Goal: Task Accomplishment & Management: Complete application form

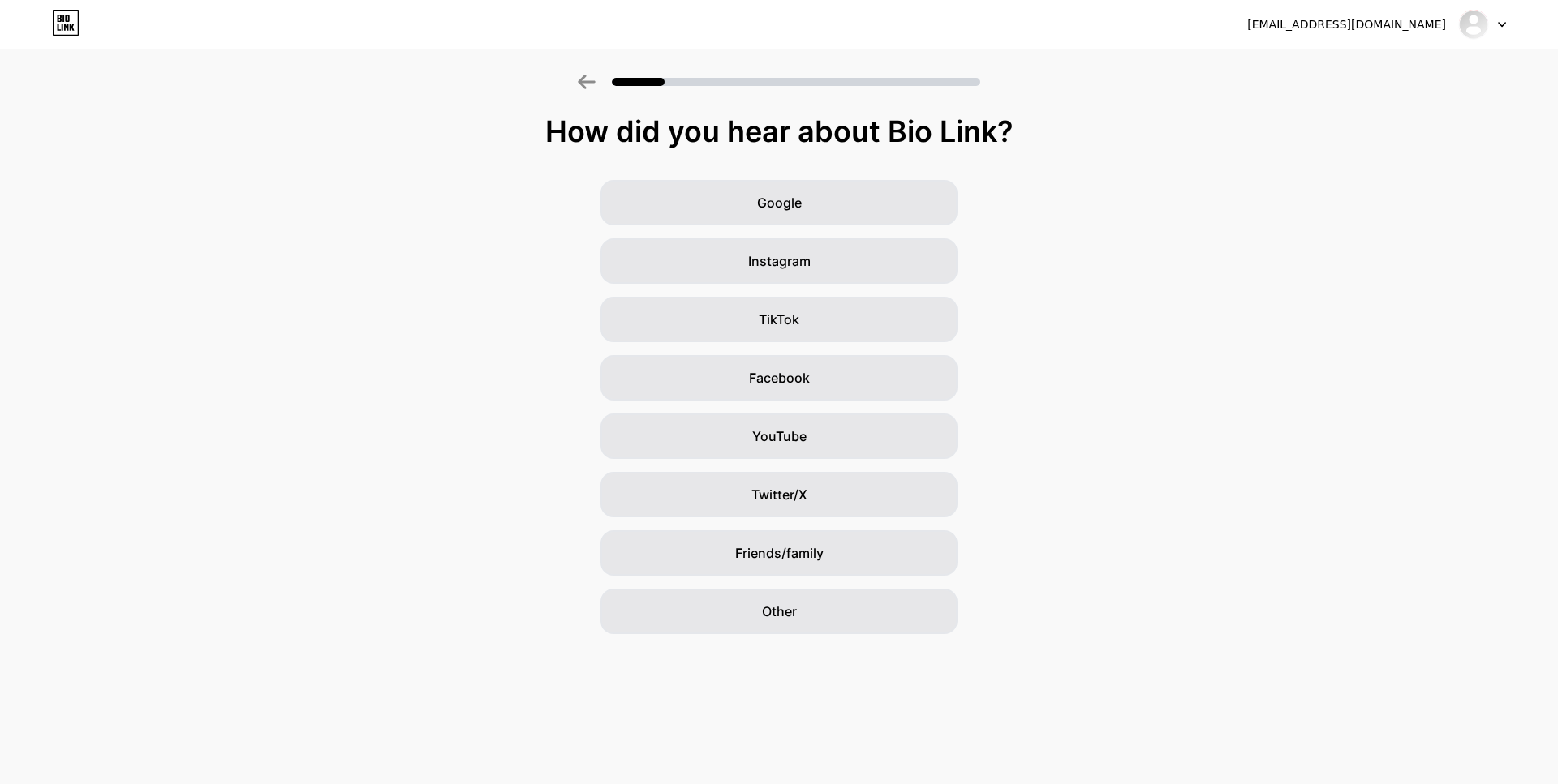
click at [794, 314] on span "TikTok" at bounding box center [779, 319] width 40 height 19
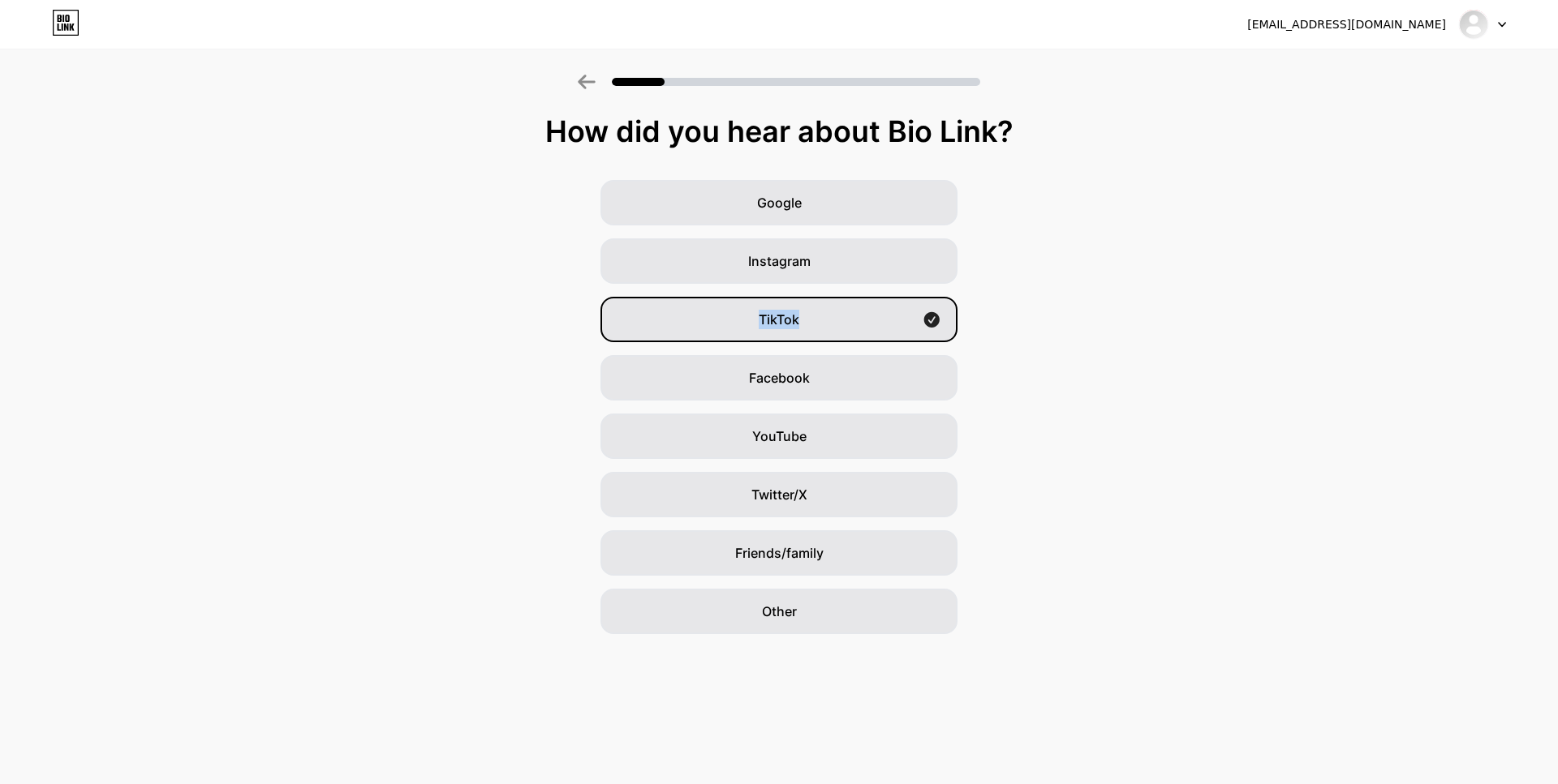
click at [794, 314] on span "TikTok" at bounding box center [779, 319] width 40 height 19
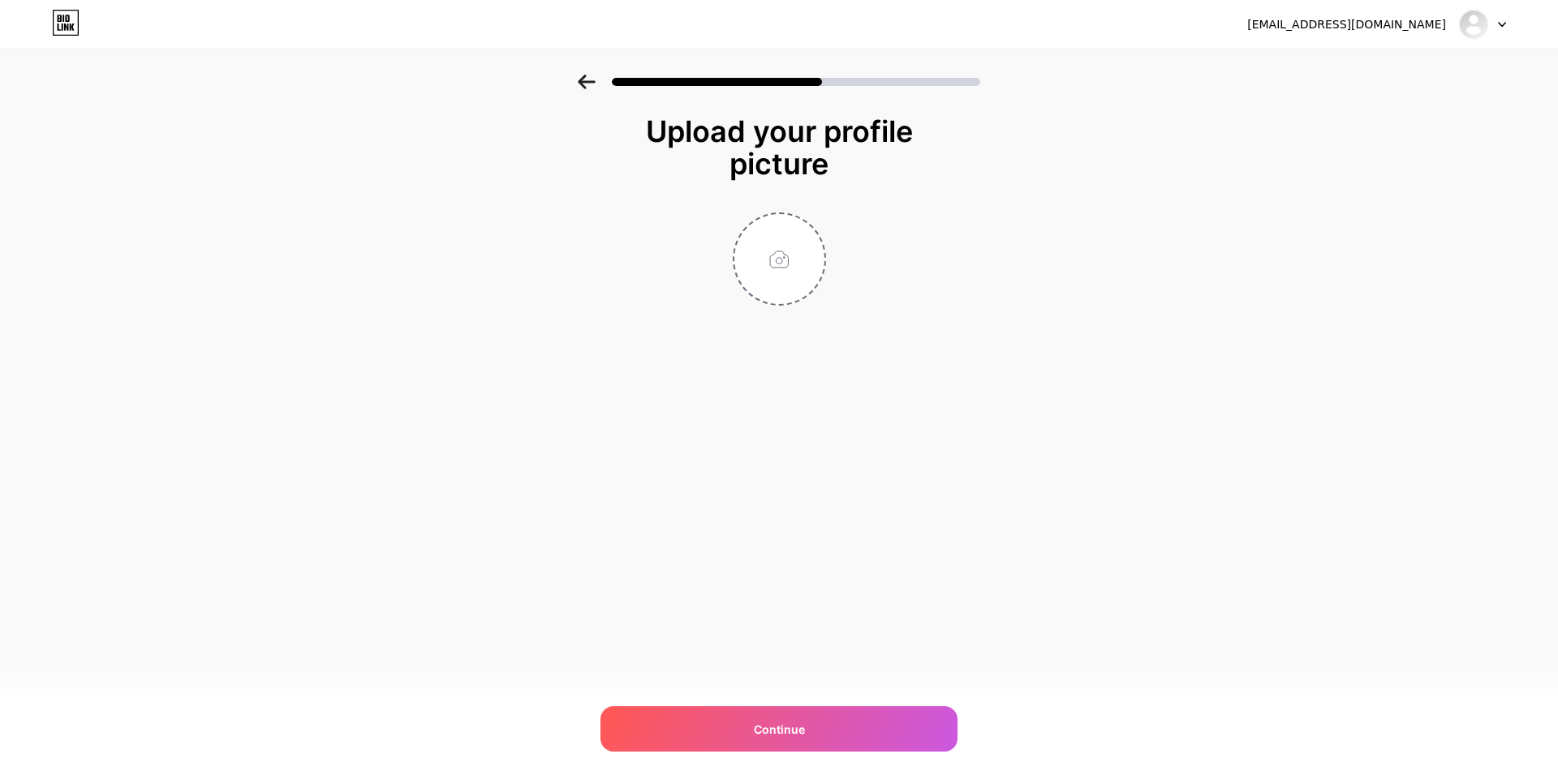
click at [586, 80] on icon at bounding box center [586, 81] width 18 height 14
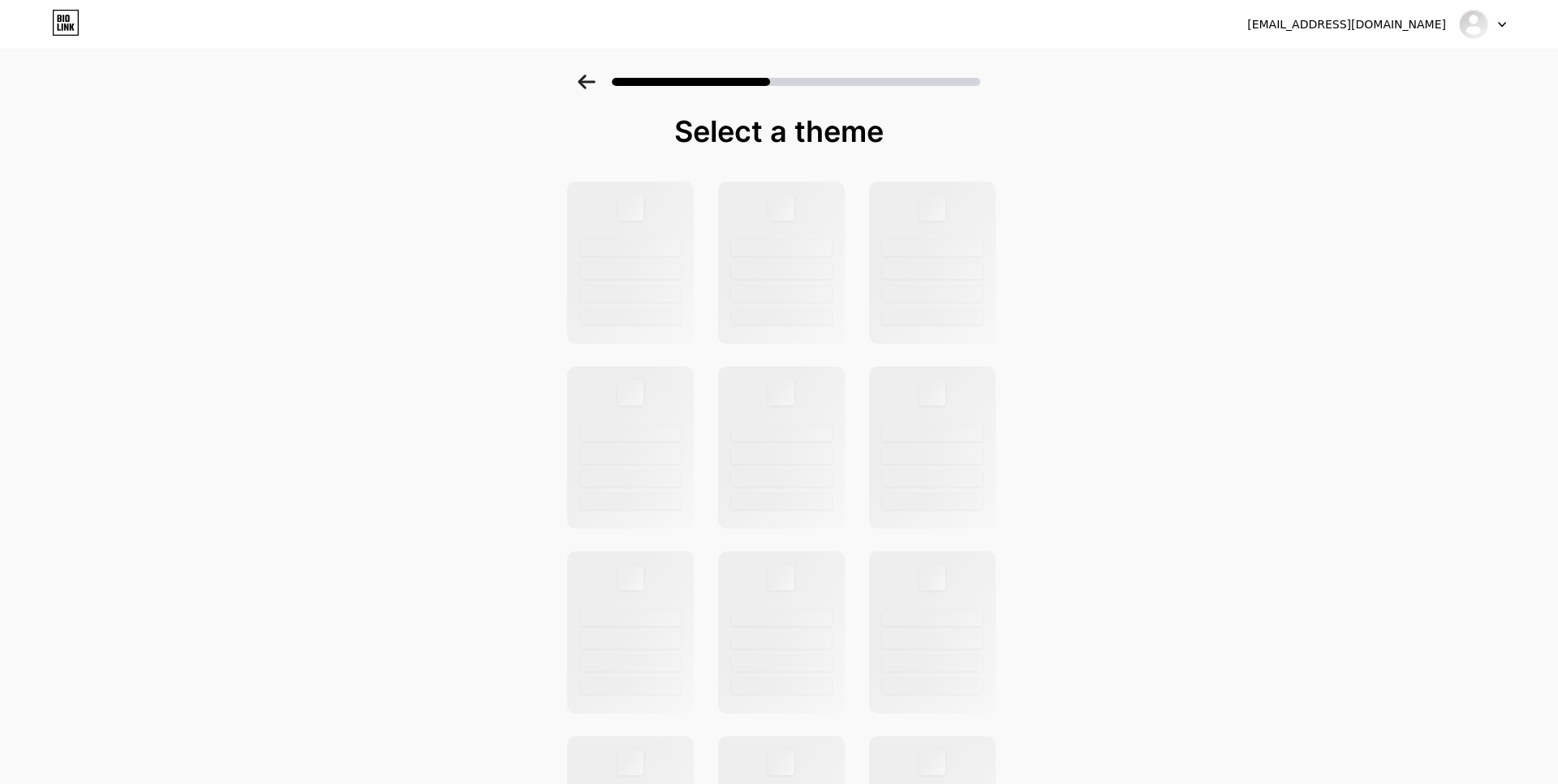
click at [586, 80] on icon at bounding box center [586, 81] width 18 height 14
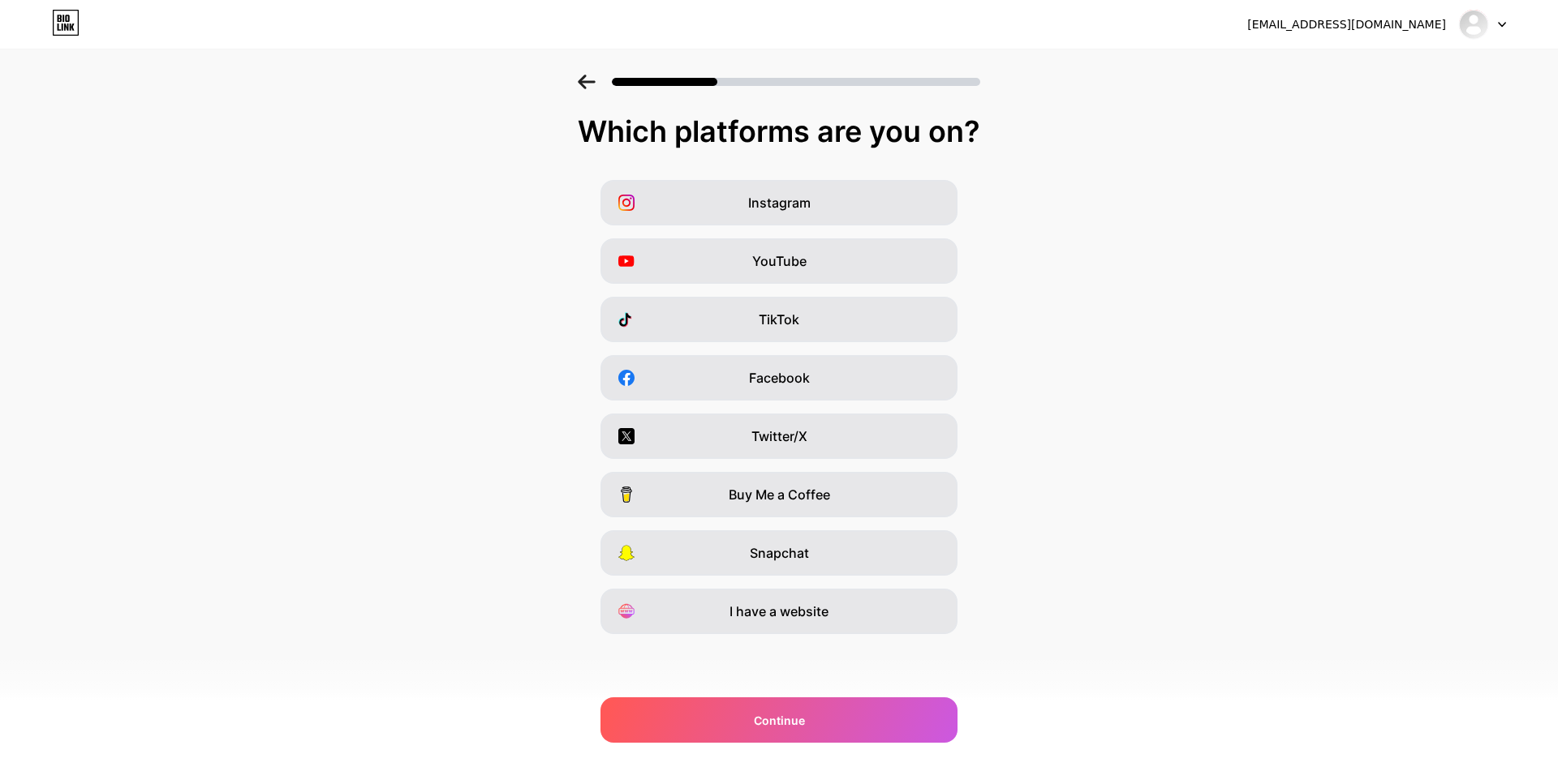
click at [743, 309] on div "TikTok" at bounding box center [779, 319] width 357 height 45
click at [663, 309] on div "TikTok" at bounding box center [779, 319] width 357 height 45
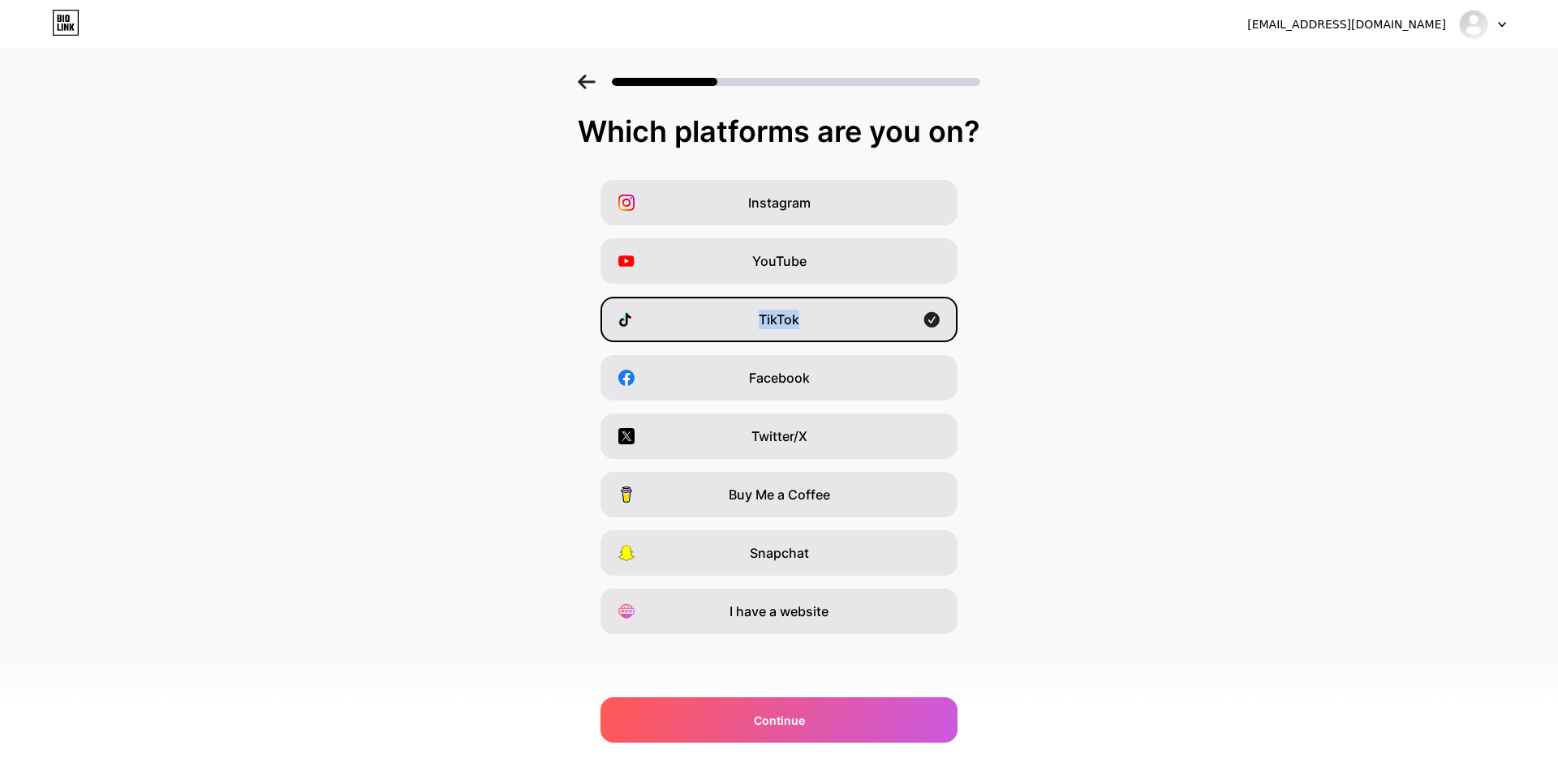
click at [796, 213] on div "Instagram" at bounding box center [779, 203] width 357 height 45
click at [796, 247] on div "YouTube" at bounding box center [779, 261] width 357 height 45
click at [802, 200] on span "Instagram" at bounding box center [779, 202] width 62 height 19
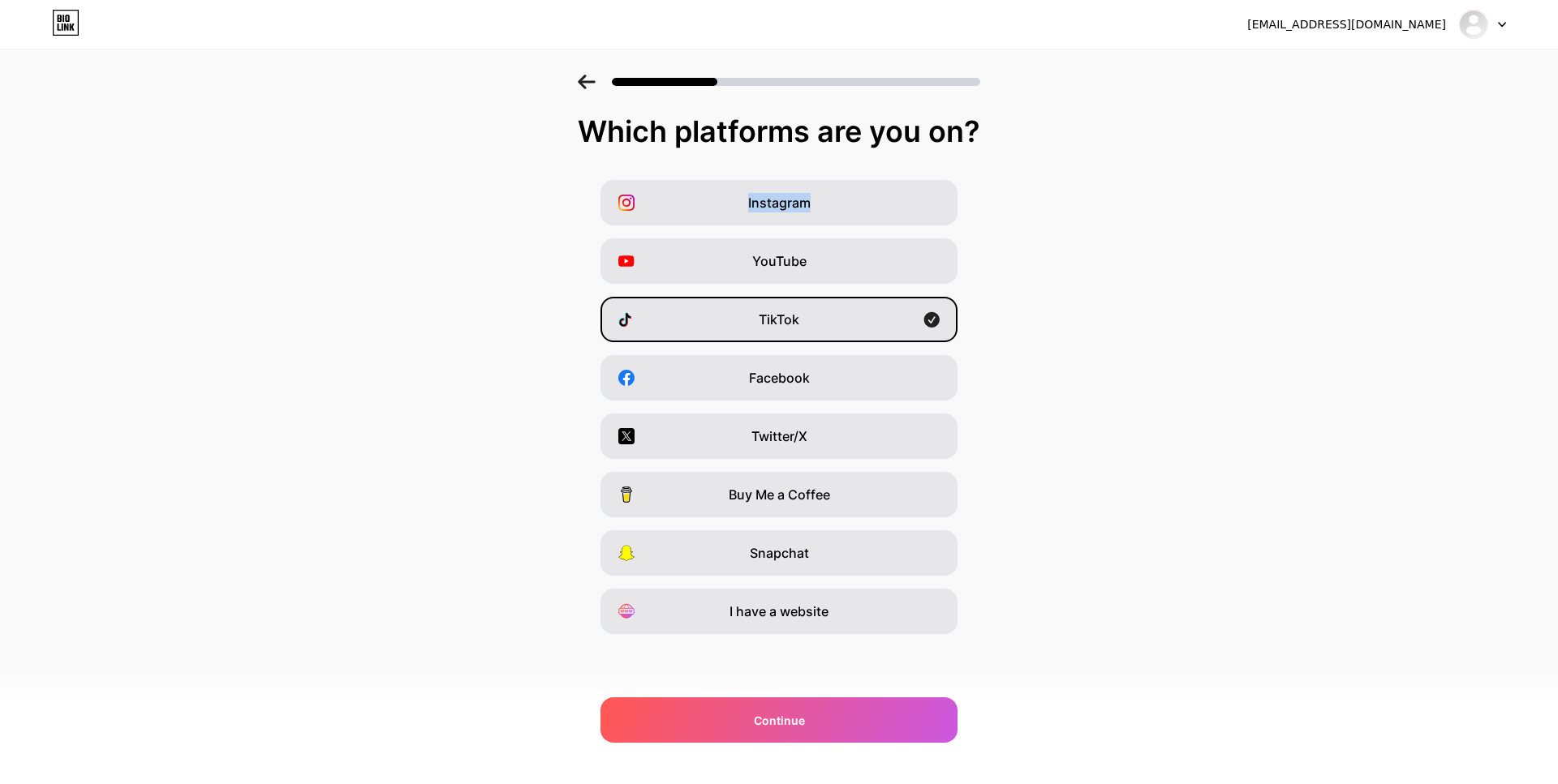
click at [802, 200] on span "Instagram" at bounding box center [779, 202] width 62 height 19
drag, startPoint x: 857, startPoint y: 166, endPoint x: 852, endPoint y: 205, distance: 39.3
click at [852, 205] on div "Instagram" at bounding box center [779, 203] width 357 height 45
click at [894, 274] on div "YouTube" at bounding box center [779, 261] width 357 height 45
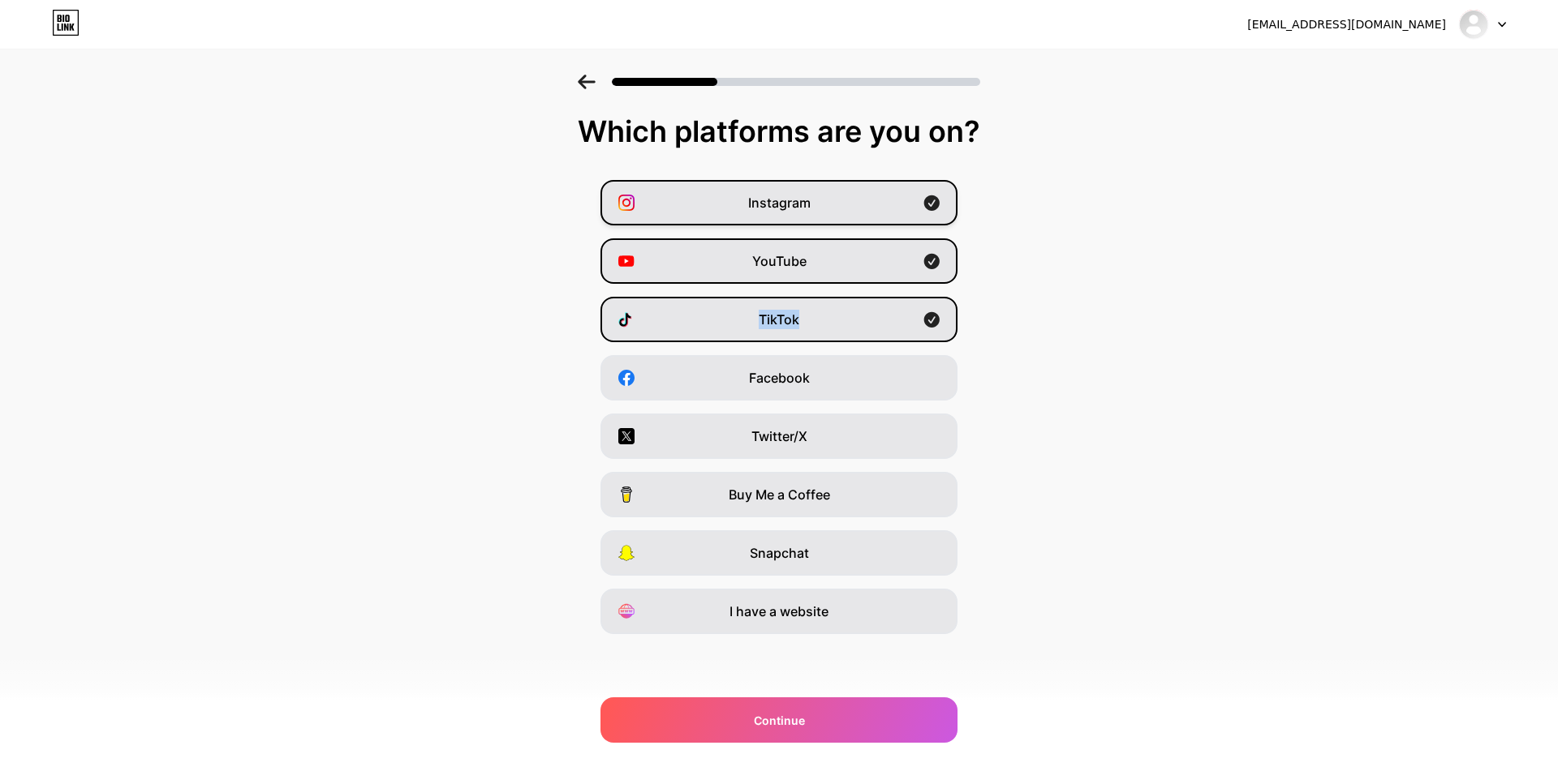
click at [894, 274] on div "YouTube" at bounding box center [779, 261] width 357 height 45
click at [878, 719] on div "Continue" at bounding box center [779, 720] width 357 height 45
click at [878, 719] on div at bounding box center [779, 720] width 357 height 45
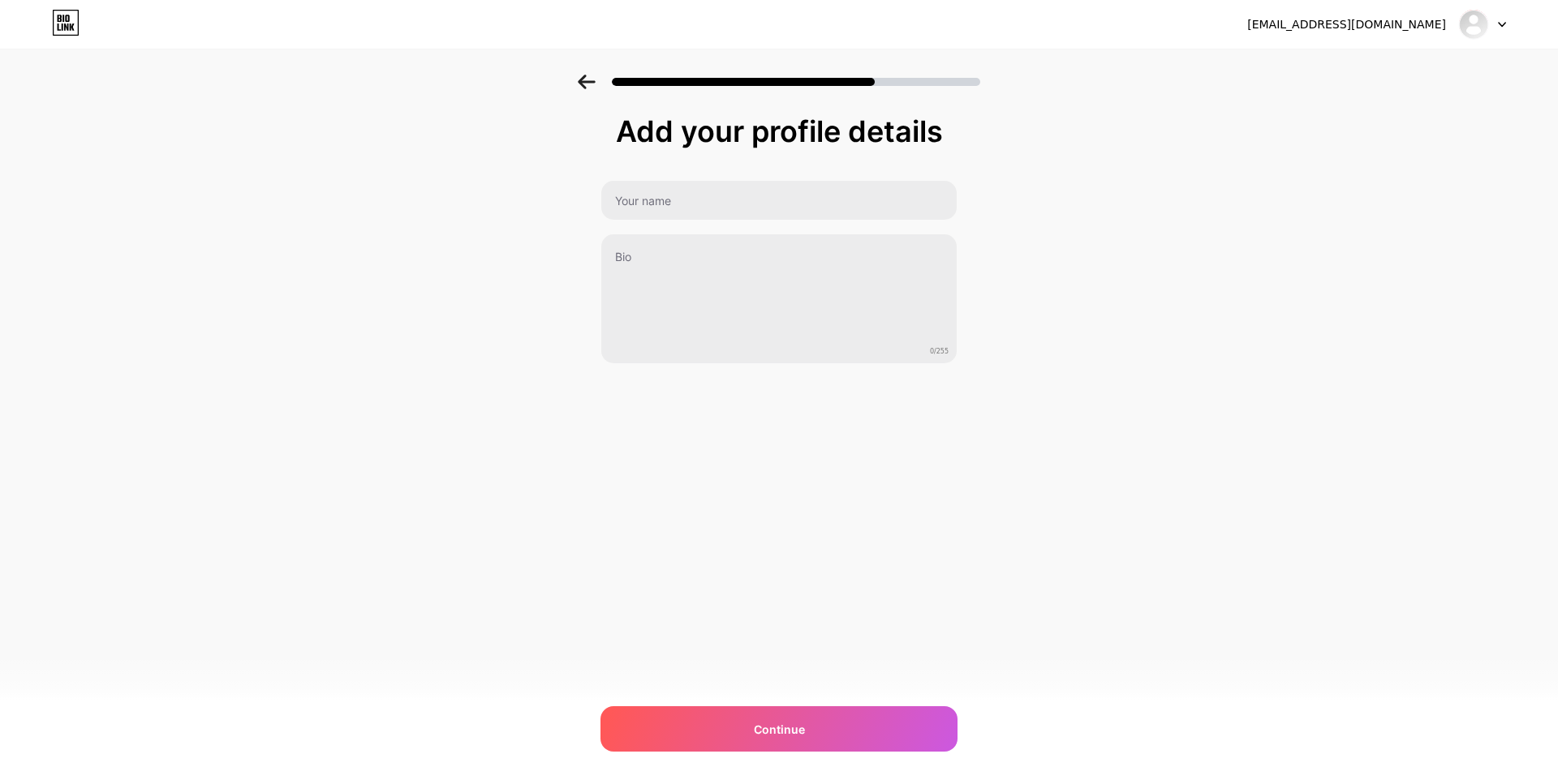
click at [587, 85] on icon at bounding box center [586, 81] width 18 height 14
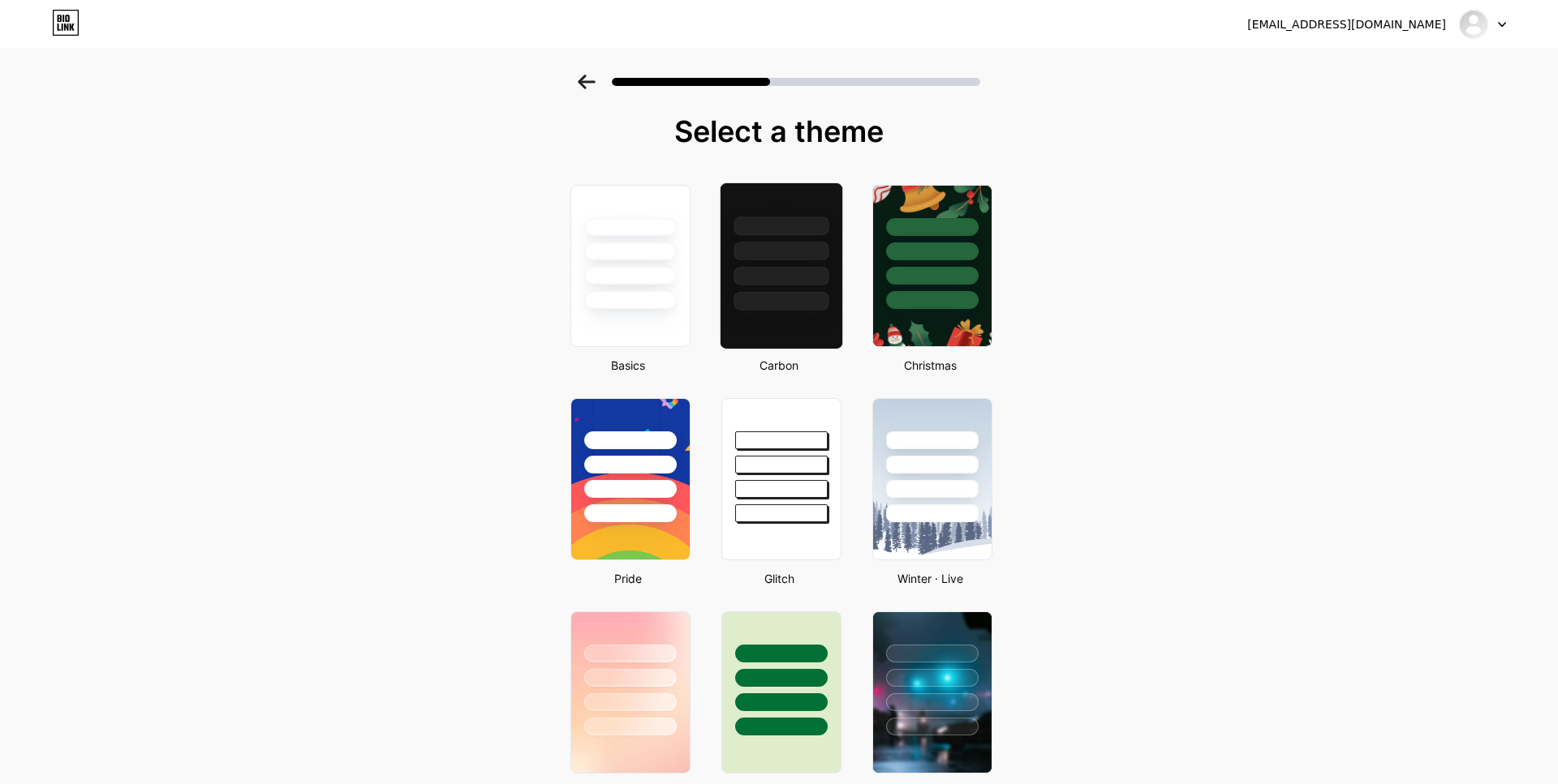
click at [809, 255] on div at bounding box center [780, 251] width 95 height 18
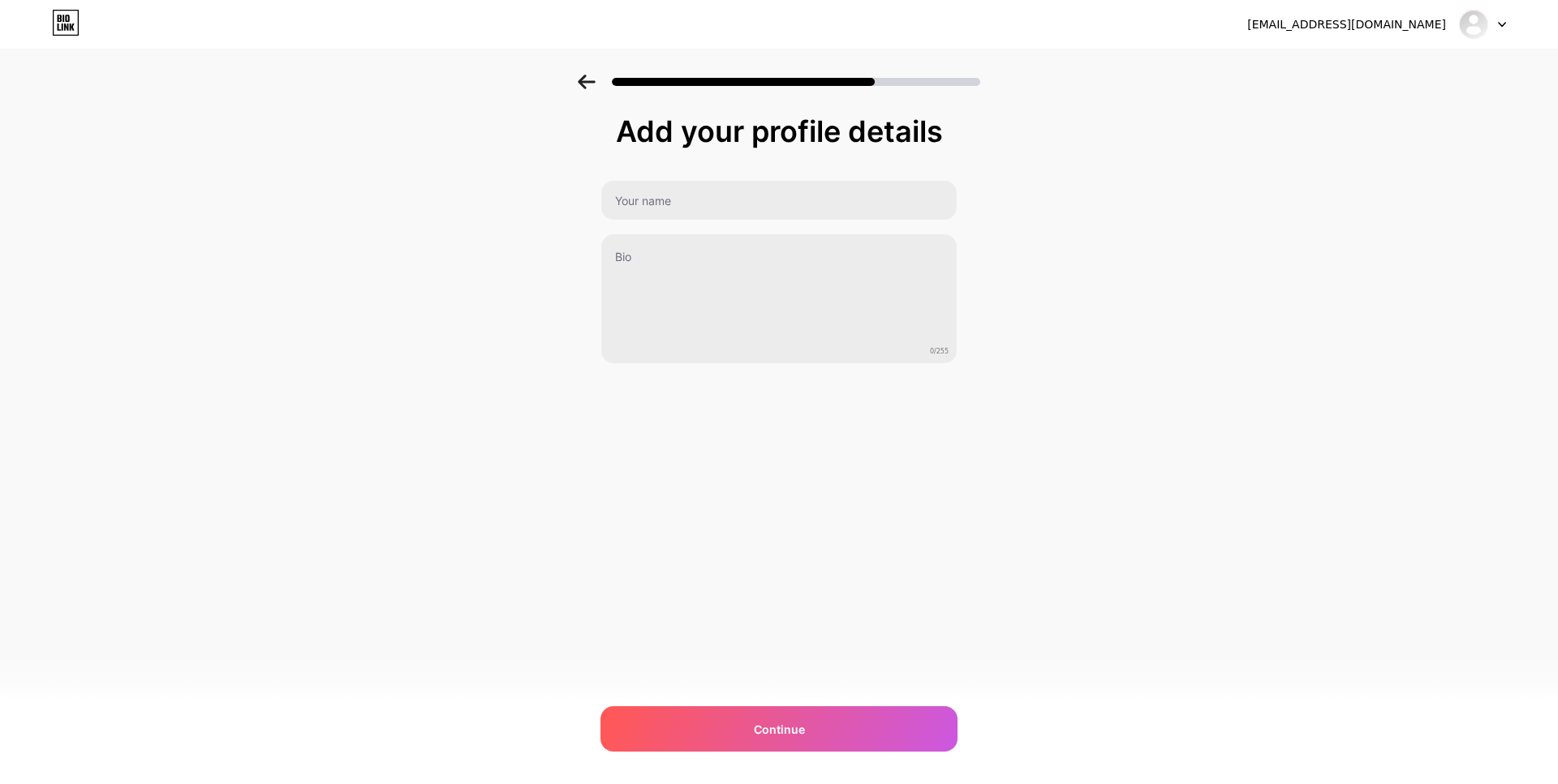
click at [585, 81] on icon at bounding box center [586, 81] width 17 height 14
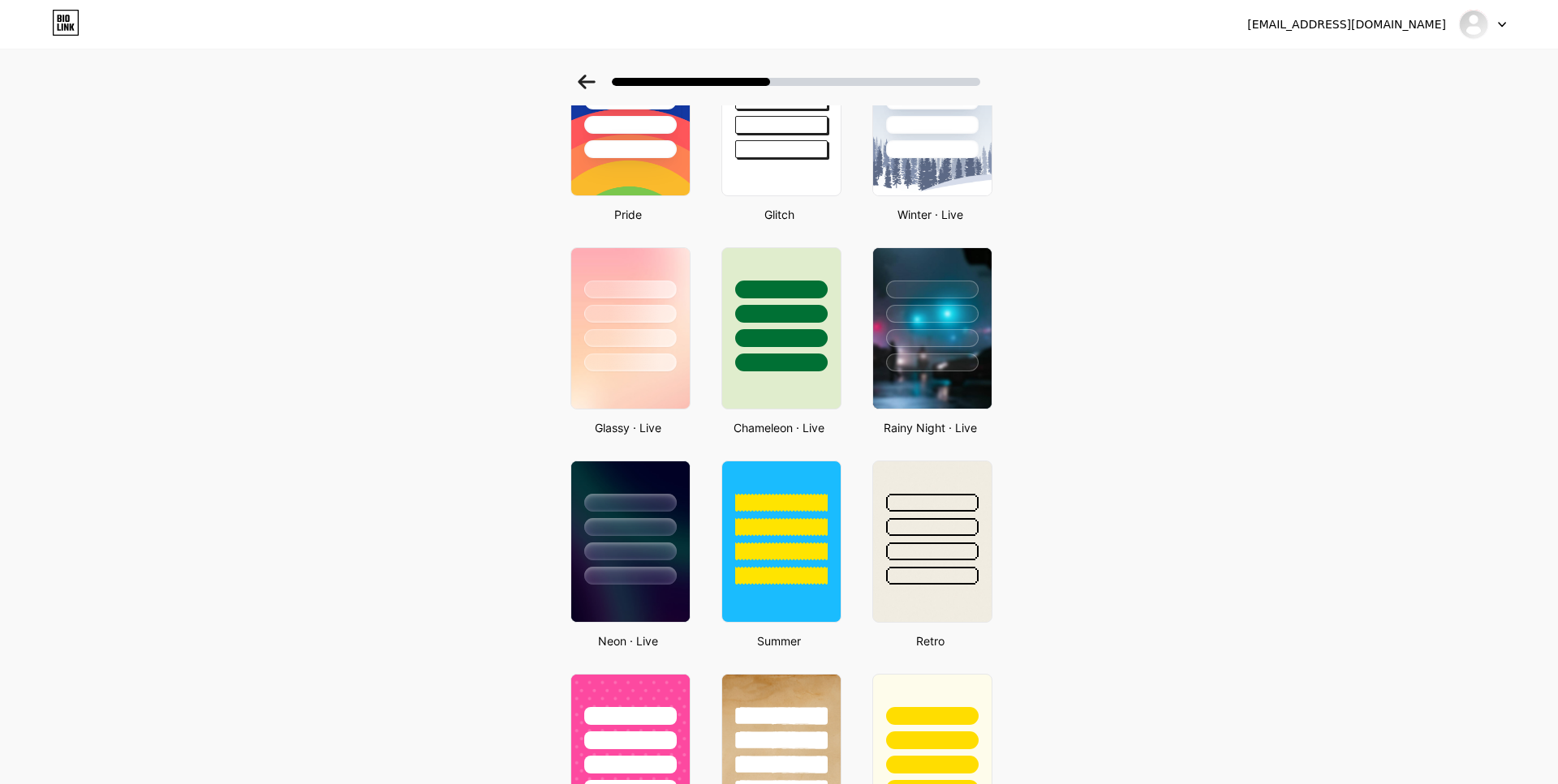
scroll to position [120, 0]
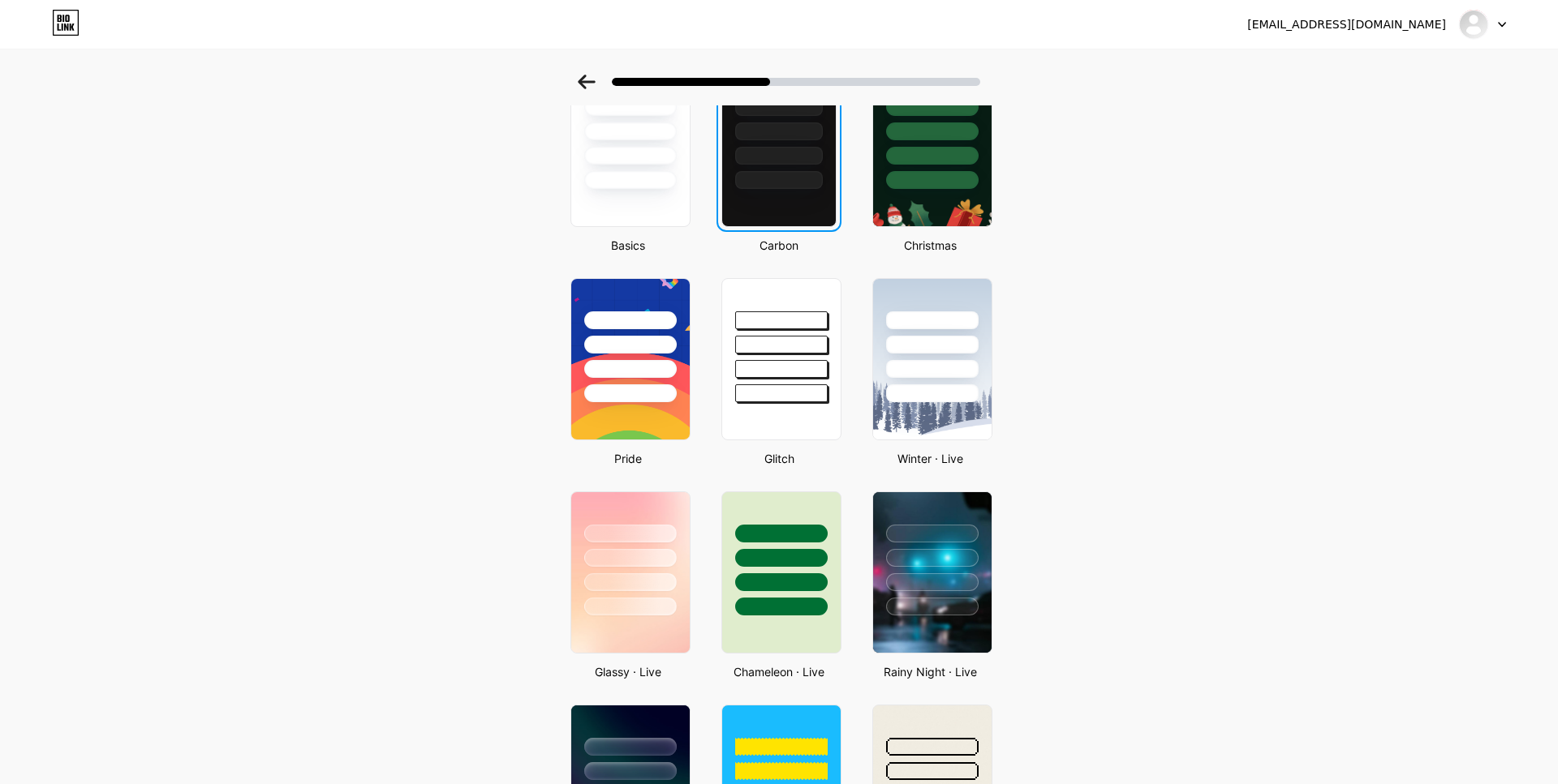
click at [795, 198] on div at bounding box center [779, 145] width 115 height 162
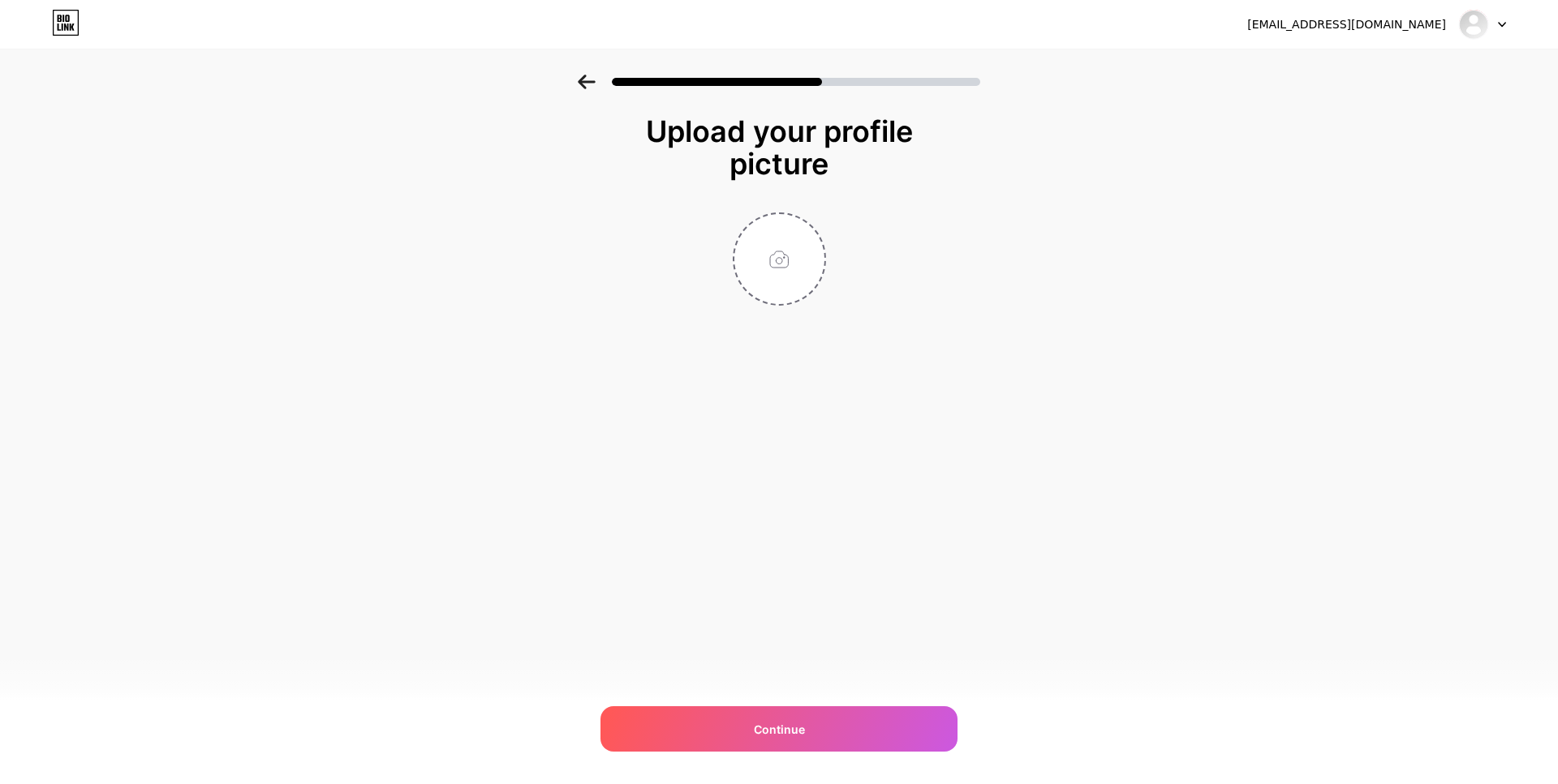
scroll to position [0, 0]
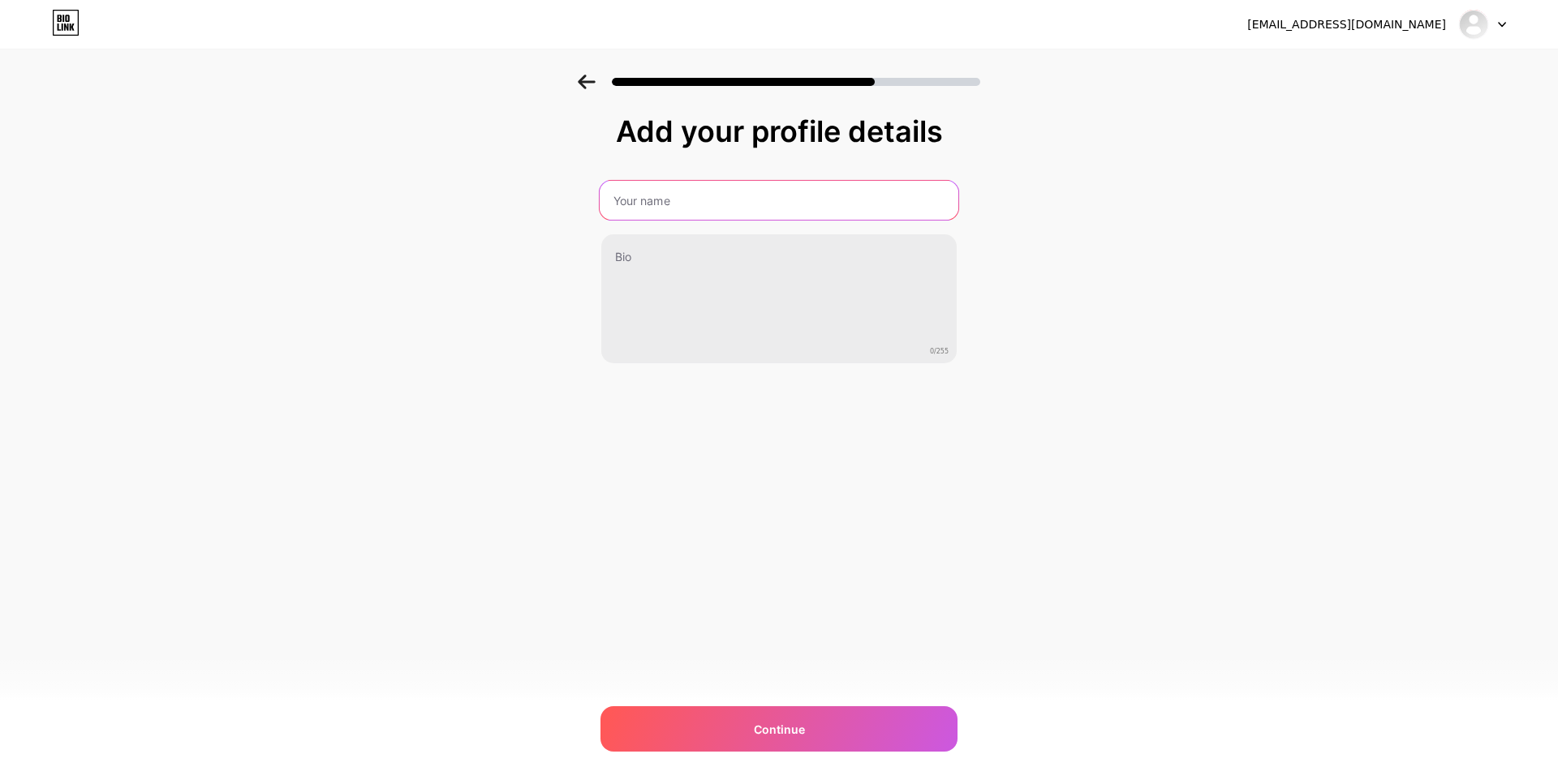
click at [743, 197] on input "text" at bounding box center [779, 200] width 358 height 39
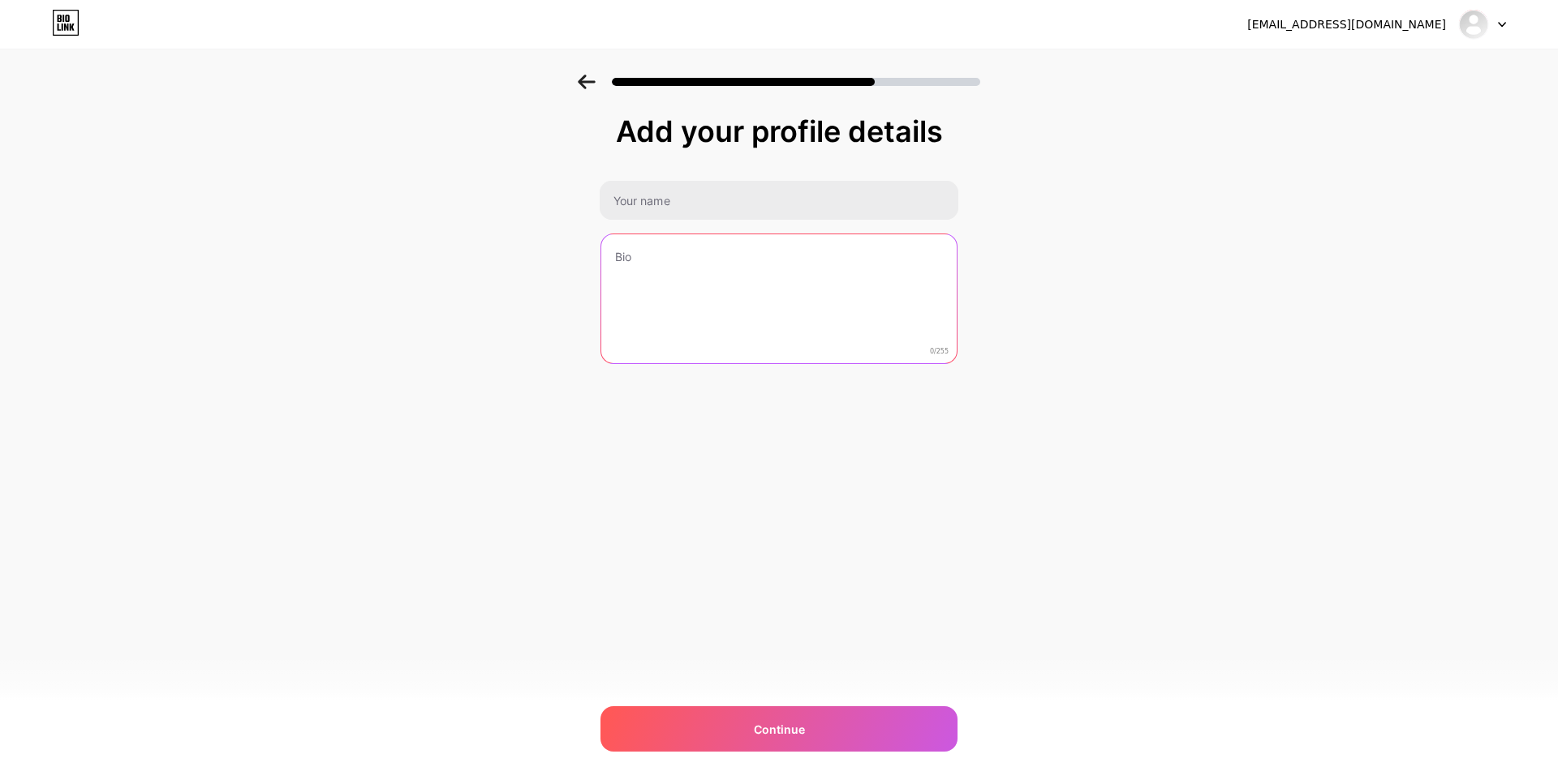
click at [716, 288] on textarea at bounding box center [779, 299] width 356 height 131
click at [716, 288] on textarea at bounding box center [779, 300] width 358 height 132
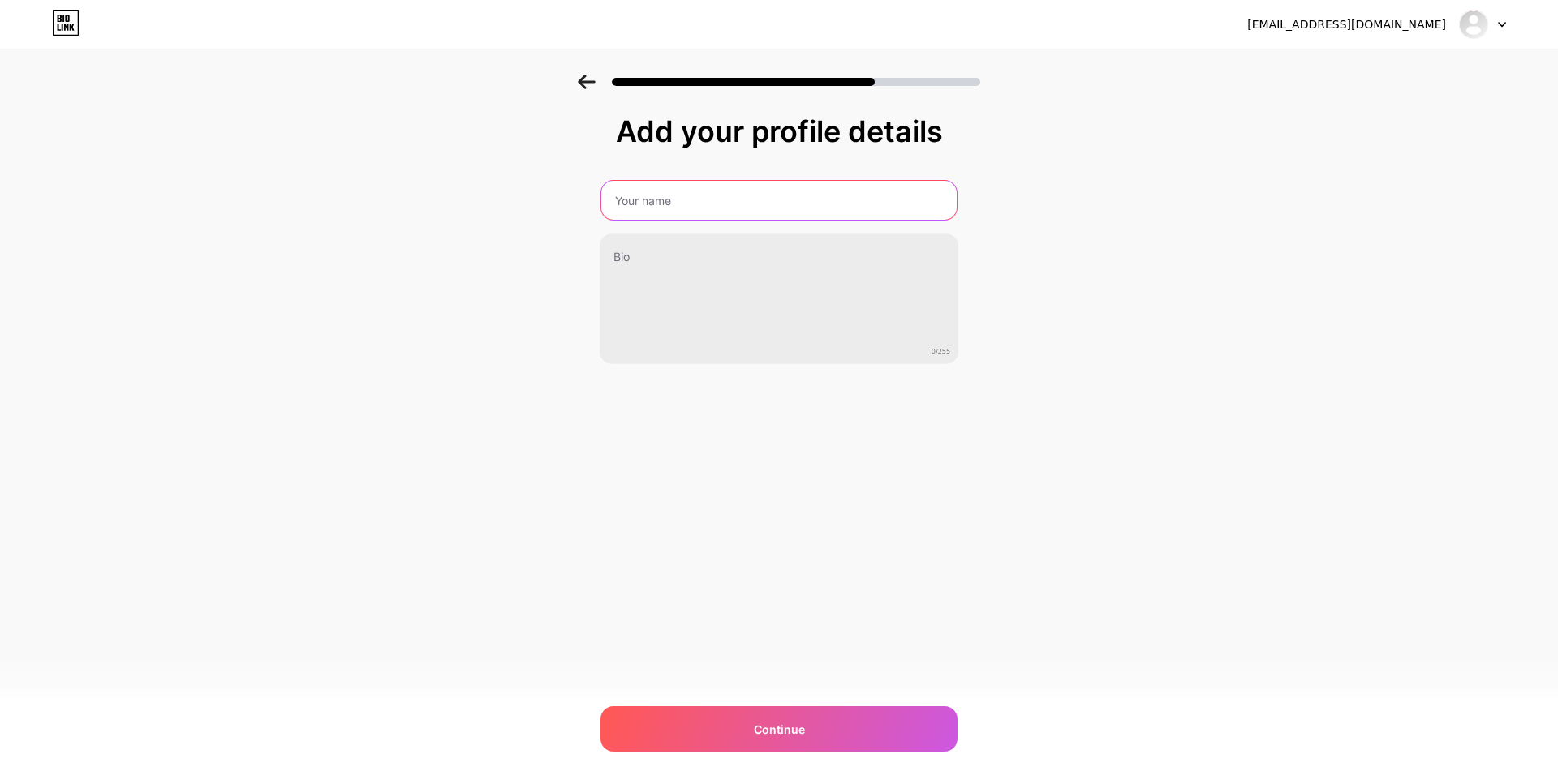
click at [746, 201] on input "text" at bounding box center [779, 200] width 356 height 39
click at [746, 201] on input "text" at bounding box center [779, 200] width 358 height 39
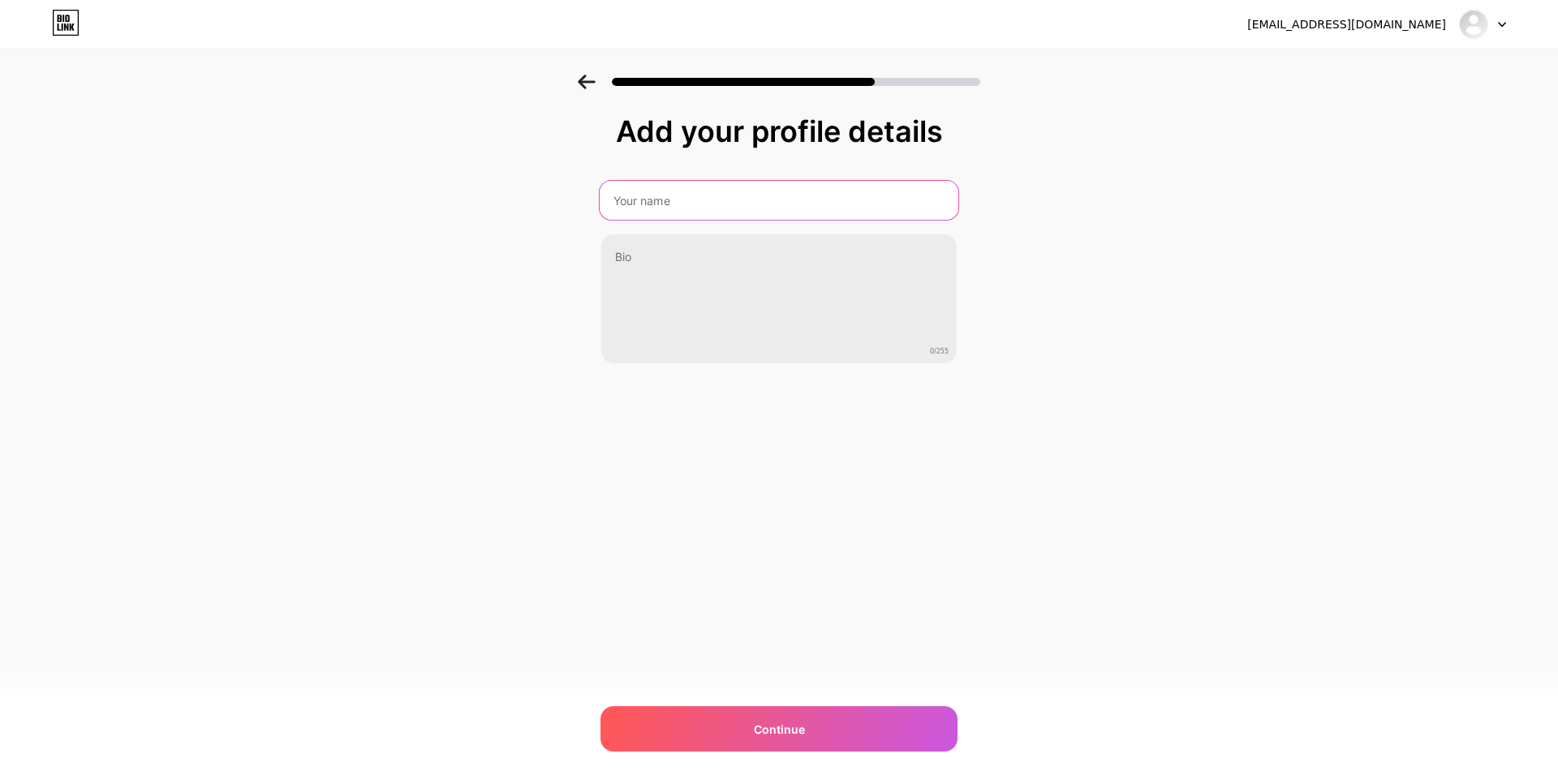
click at [746, 201] on input "text" at bounding box center [779, 200] width 358 height 39
click at [821, 748] on div "Continue" at bounding box center [779, 729] width 357 height 45
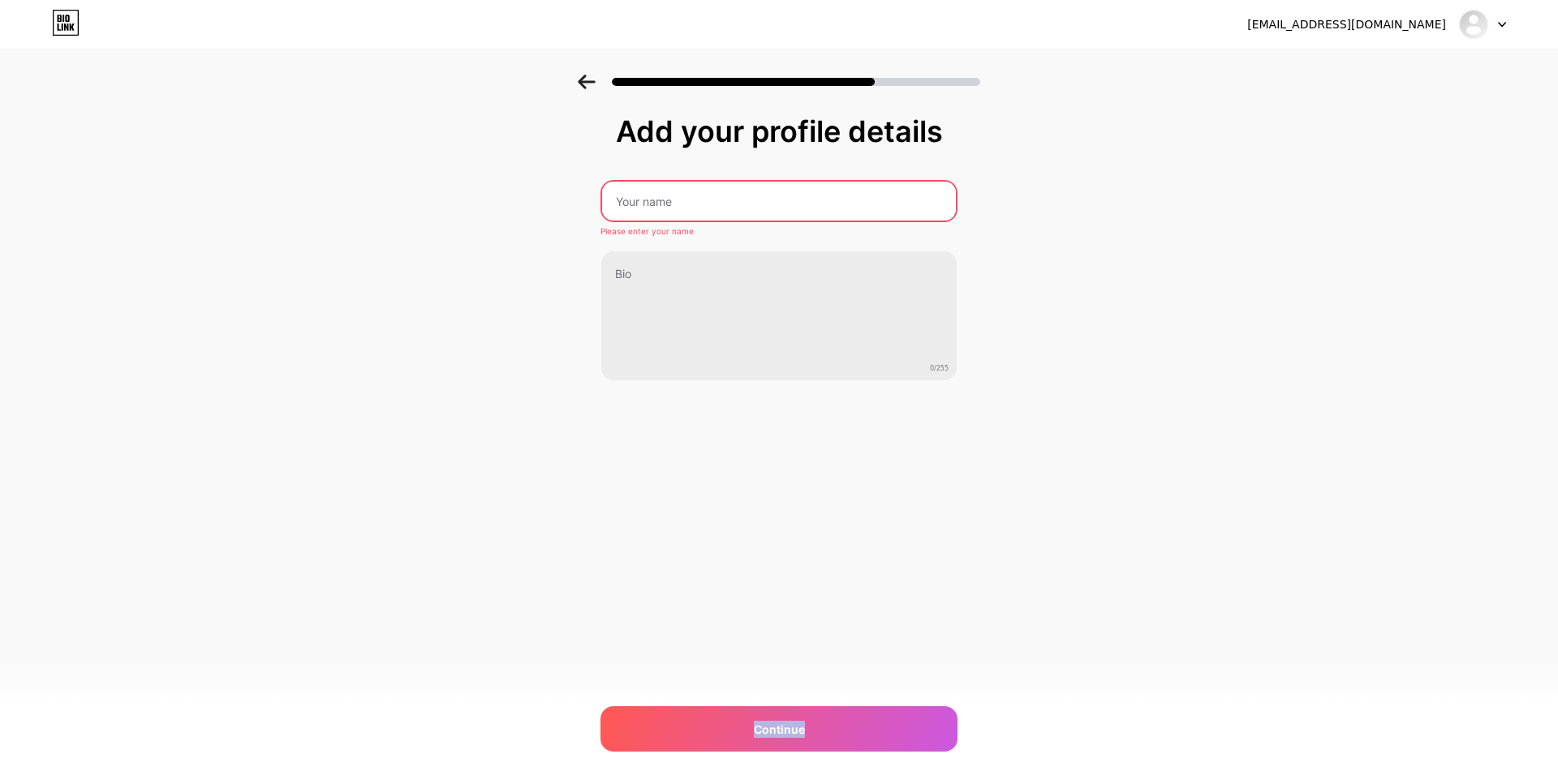
click at [654, 205] on input "text" at bounding box center [779, 201] width 354 height 39
paste input "krtlsmadtuff"
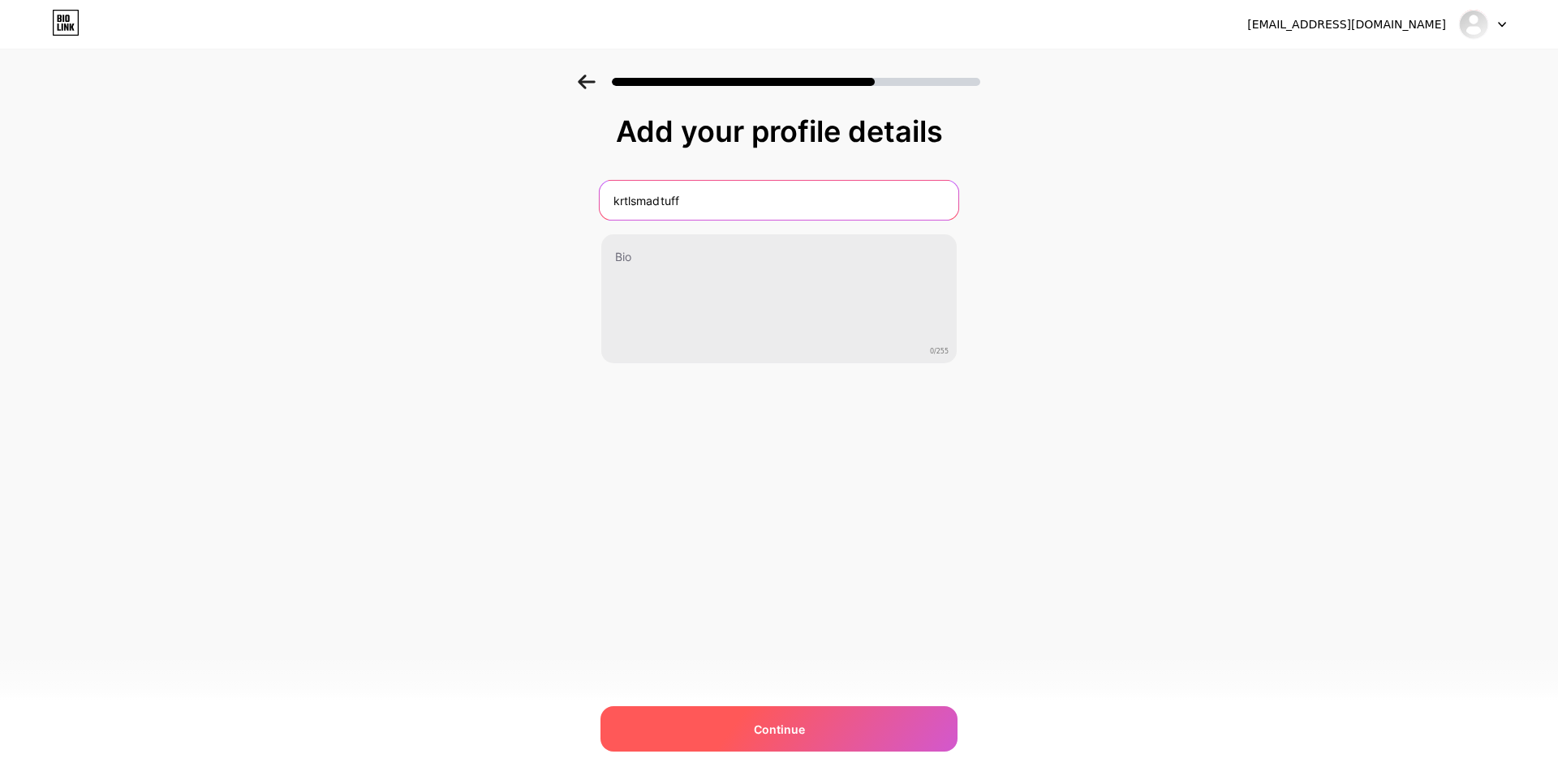
type input "krtlsmadtuff"
click at [841, 724] on div "Continue" at bounding box center [779, 729] width 357 height 45
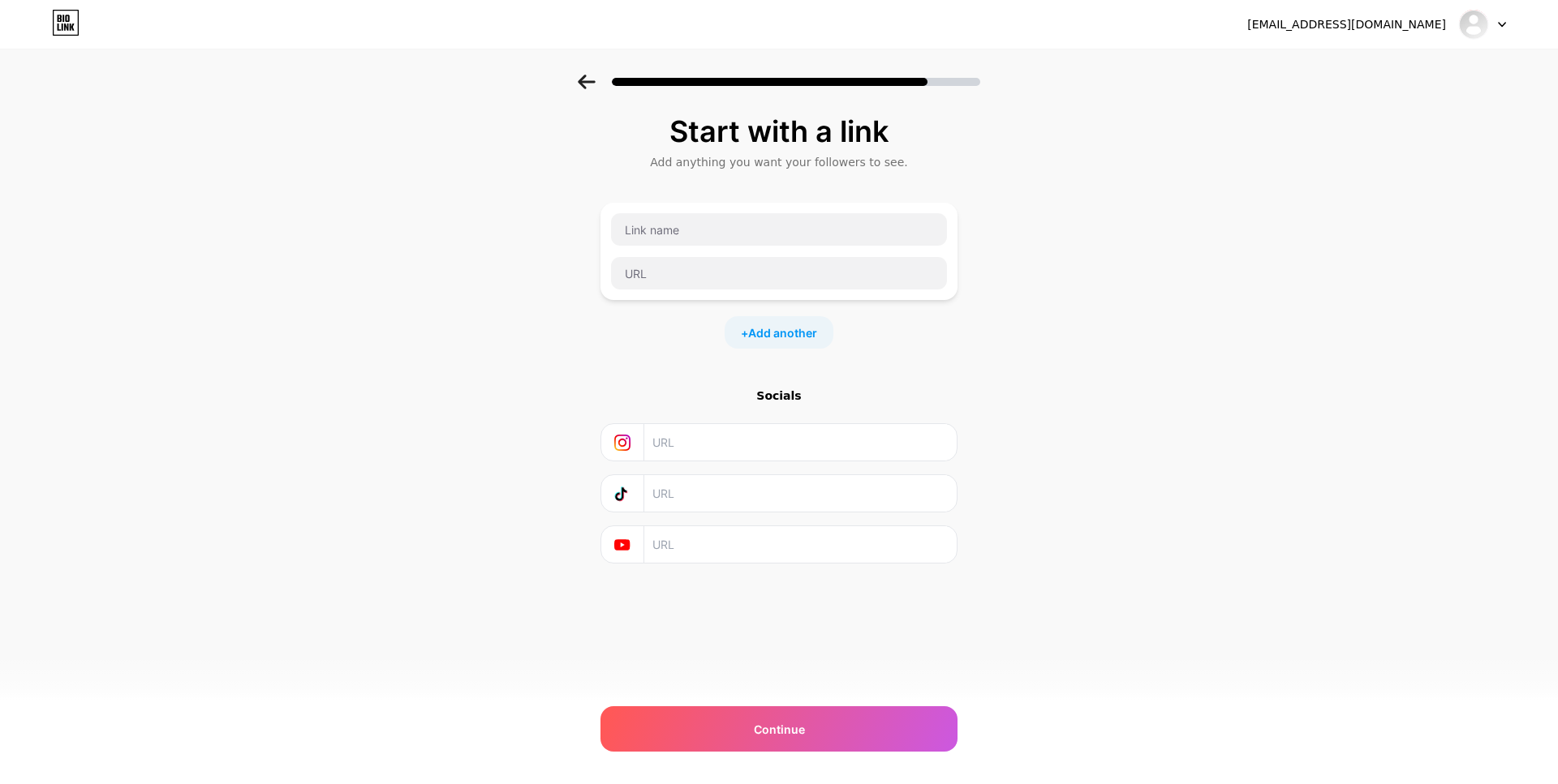
click at [672, 438] on input "text" at bounding box center [800, 443] width 294 height 37
paste input "[URL][DOMAIN_NAME][DOMAIN_NAME]"
type input "[URL][DOMAIN_NAME][DOMAIN_NAME]"
click at [736, 485] on input "text" at bounding box center [800, 494] width 294 height 37
click at [676, 496] on input "text" at bounding box center [800, 494] width 294 height 37
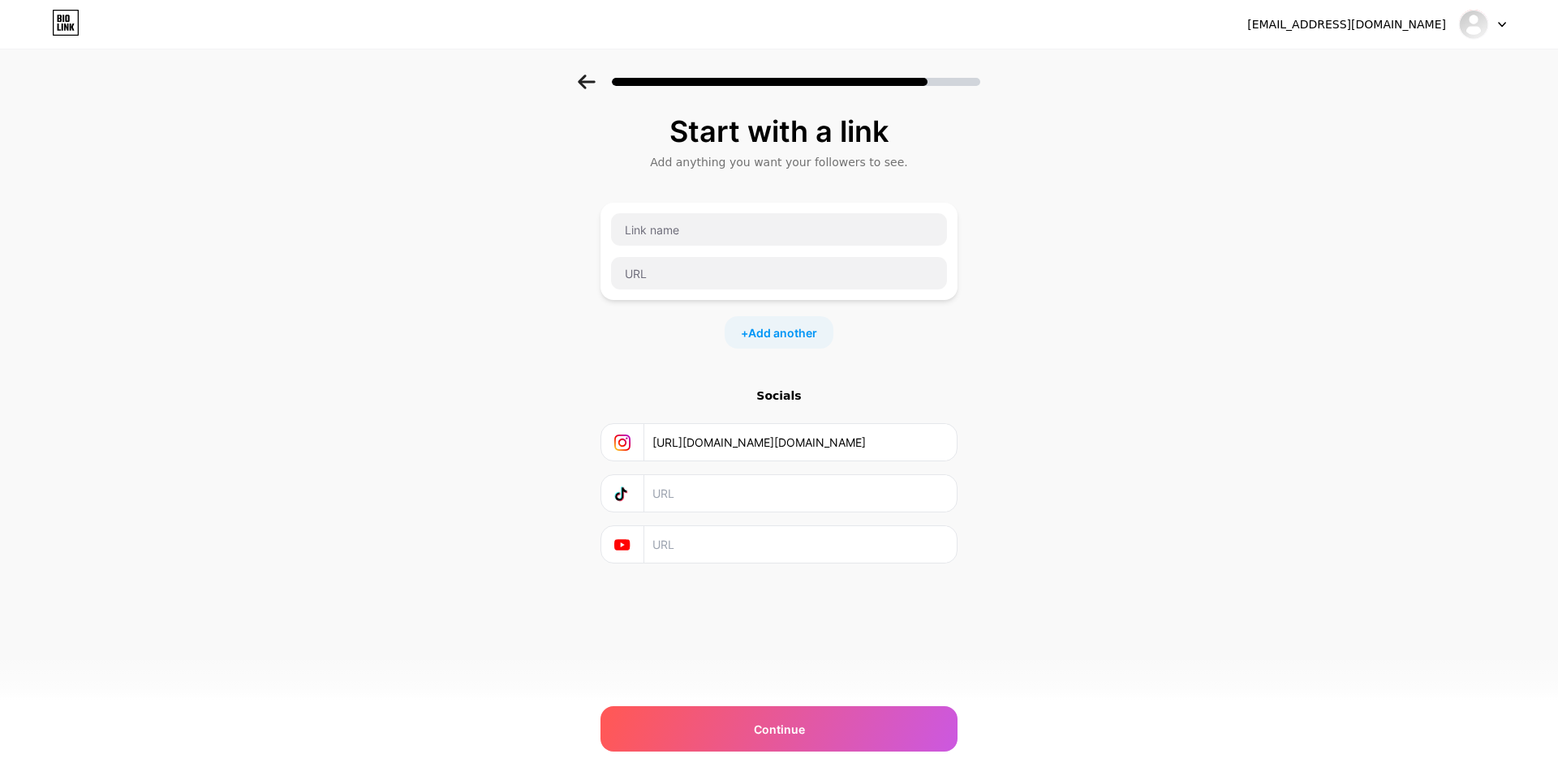
type input "h"
paste input "[URL][DOMAIN_NAME]"
type input "[URL][DOMAIN_NAME]"
click at [689, 543] on input "text" at bounding box center [800, 545] width 294 height 37
click at [784, 543] on input "text" at bounding box center [800, 545] width 294 height 37
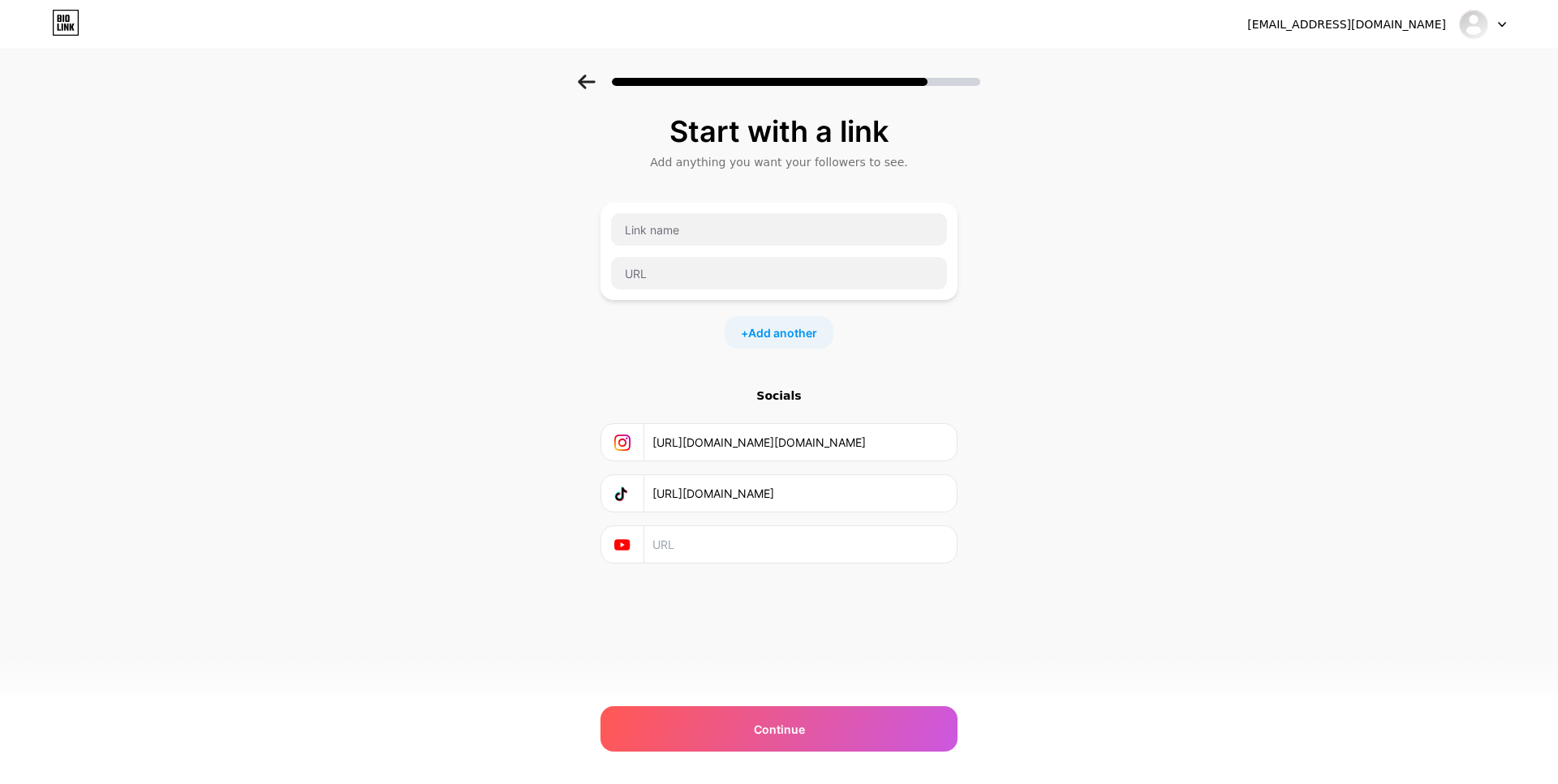
paste input "[URL][DOMAIN_NAME][DOMAIN_NAME]"
type input "[URL][DOMAIN_NAME][DOMAIN_NAME]"
click at [770, 333] on span "Add another" at bounding box center [783, 333] width 69 height 17
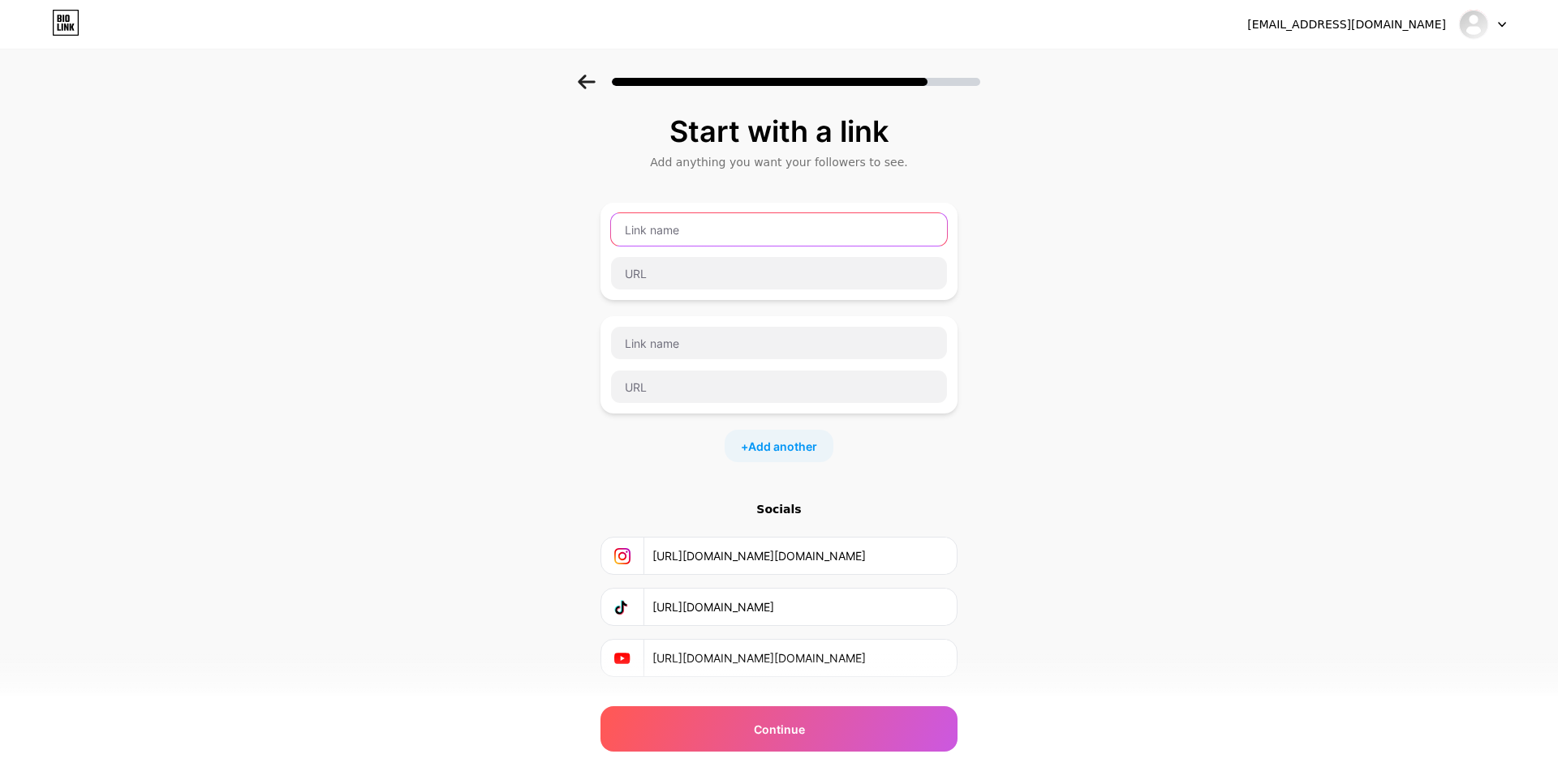
click at [698, 226] on input "text" at bounding box center [779, 229] width 336 height 33
type input "Twitch"
click at [684, 278] on input "text" at bounding box center [779, 273] width 336 height 33
paste input "[URL][DOMAIN_NAME]"
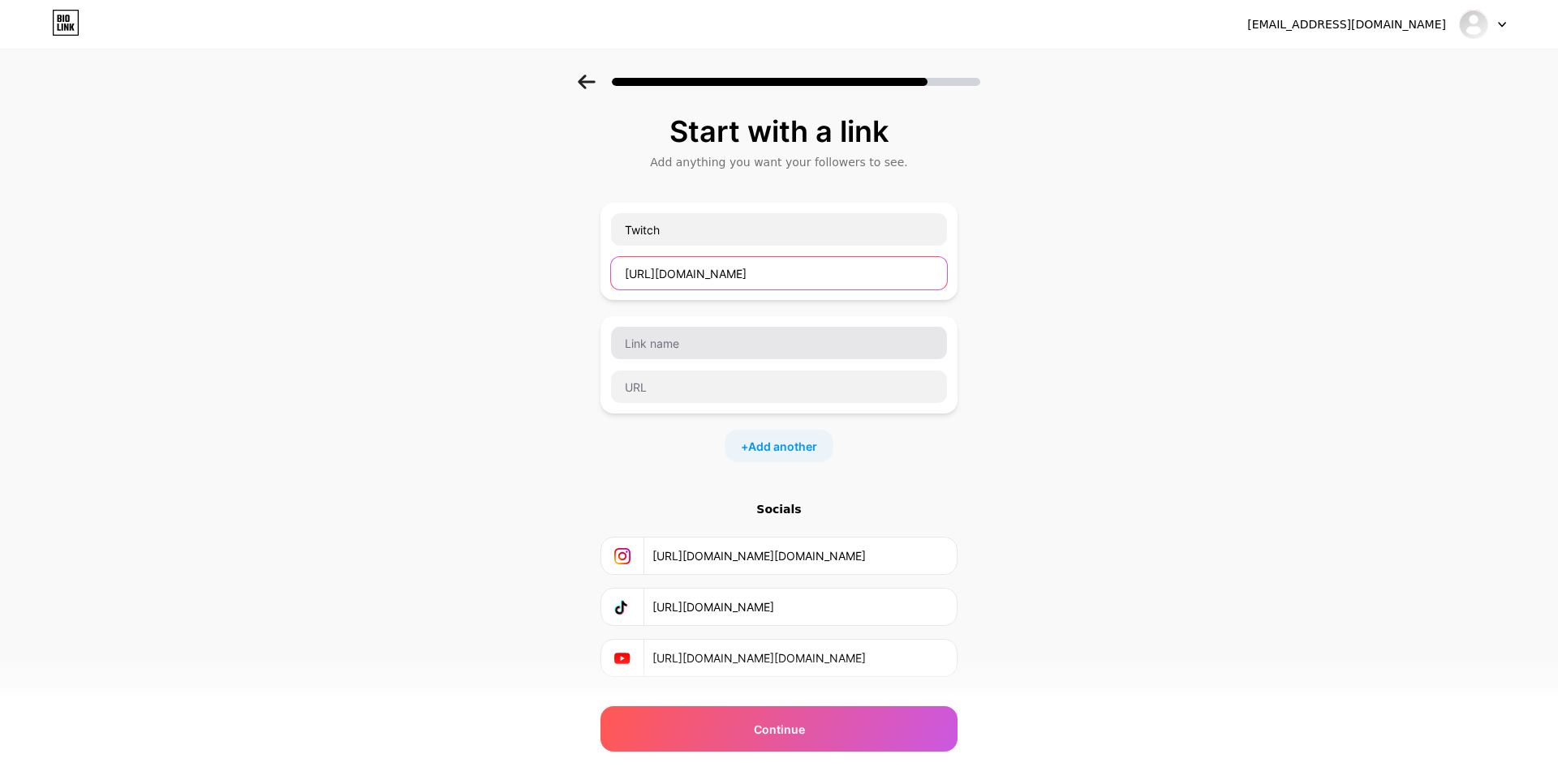
type input "[URL][DOMAIN_NAME]"
click at [707, 336] on input "text" at bounding box center [779, 343] width 336 height 33
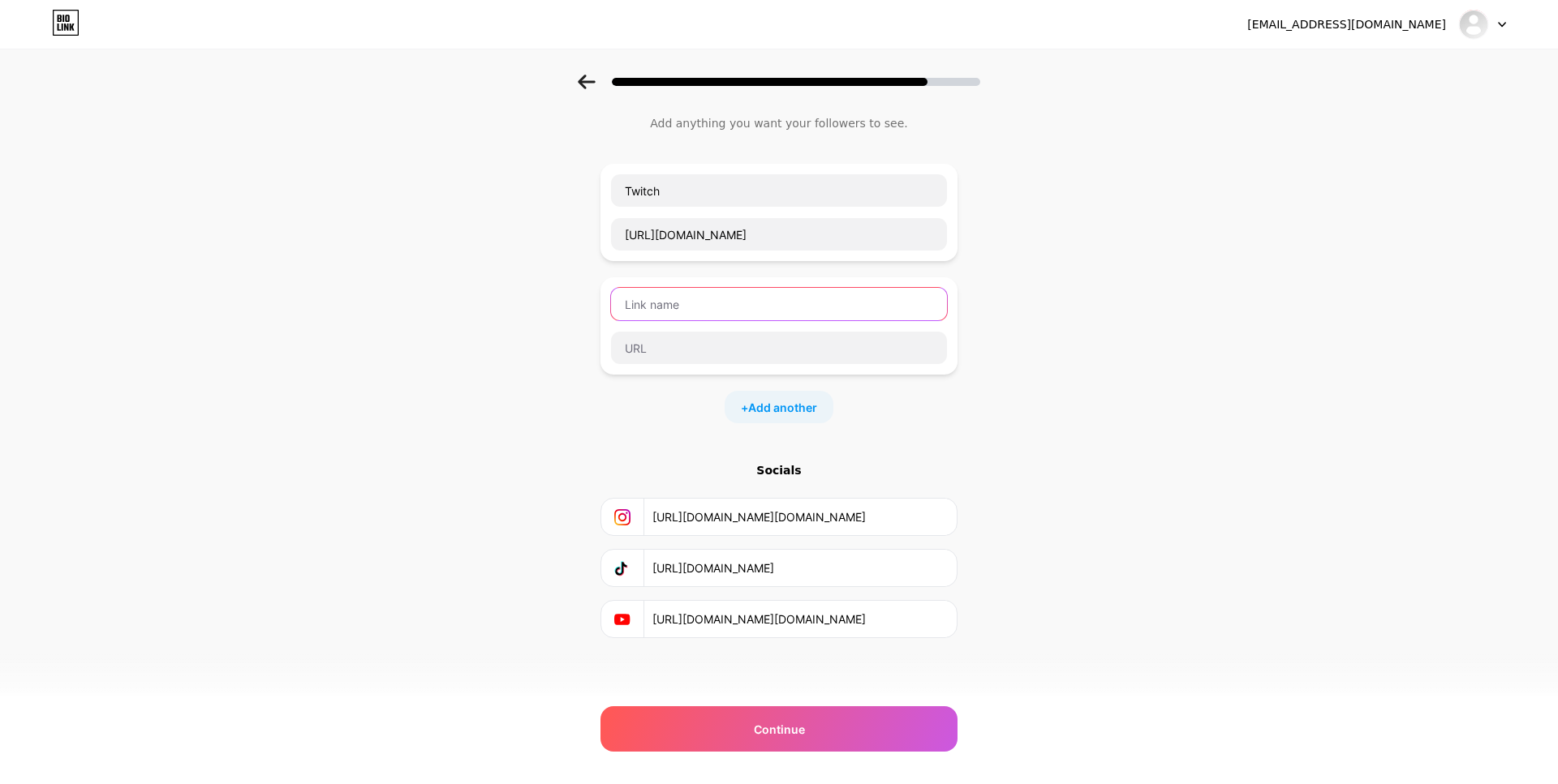
scroll to position [39, 0]
click at [678, 300] on input "text" at bounding box center [779, 304] width 336 height 33
type input "Finsta"
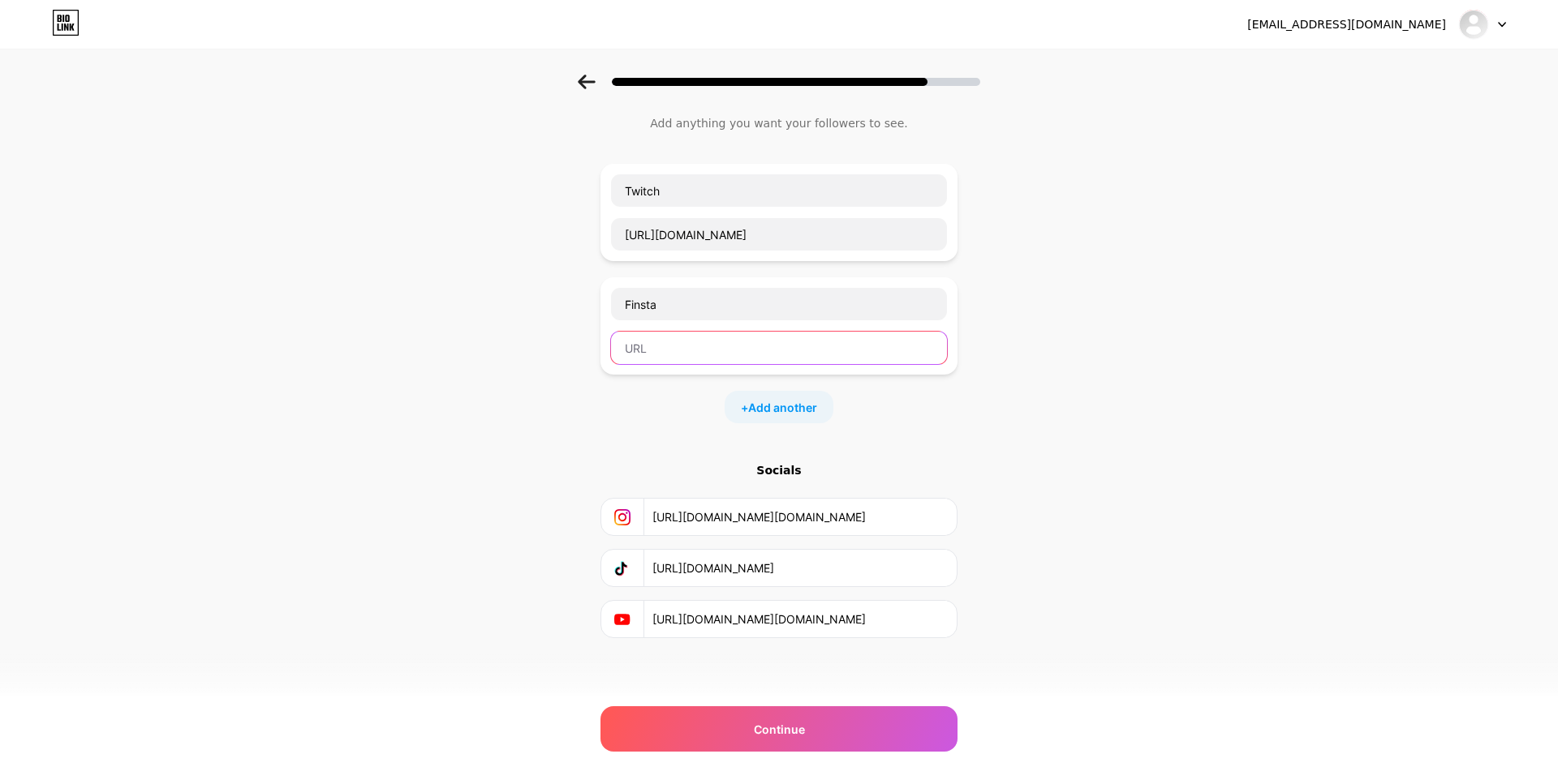
click at [717, 338] on input "text" at bounding box center [779, 348] width 336 height 33
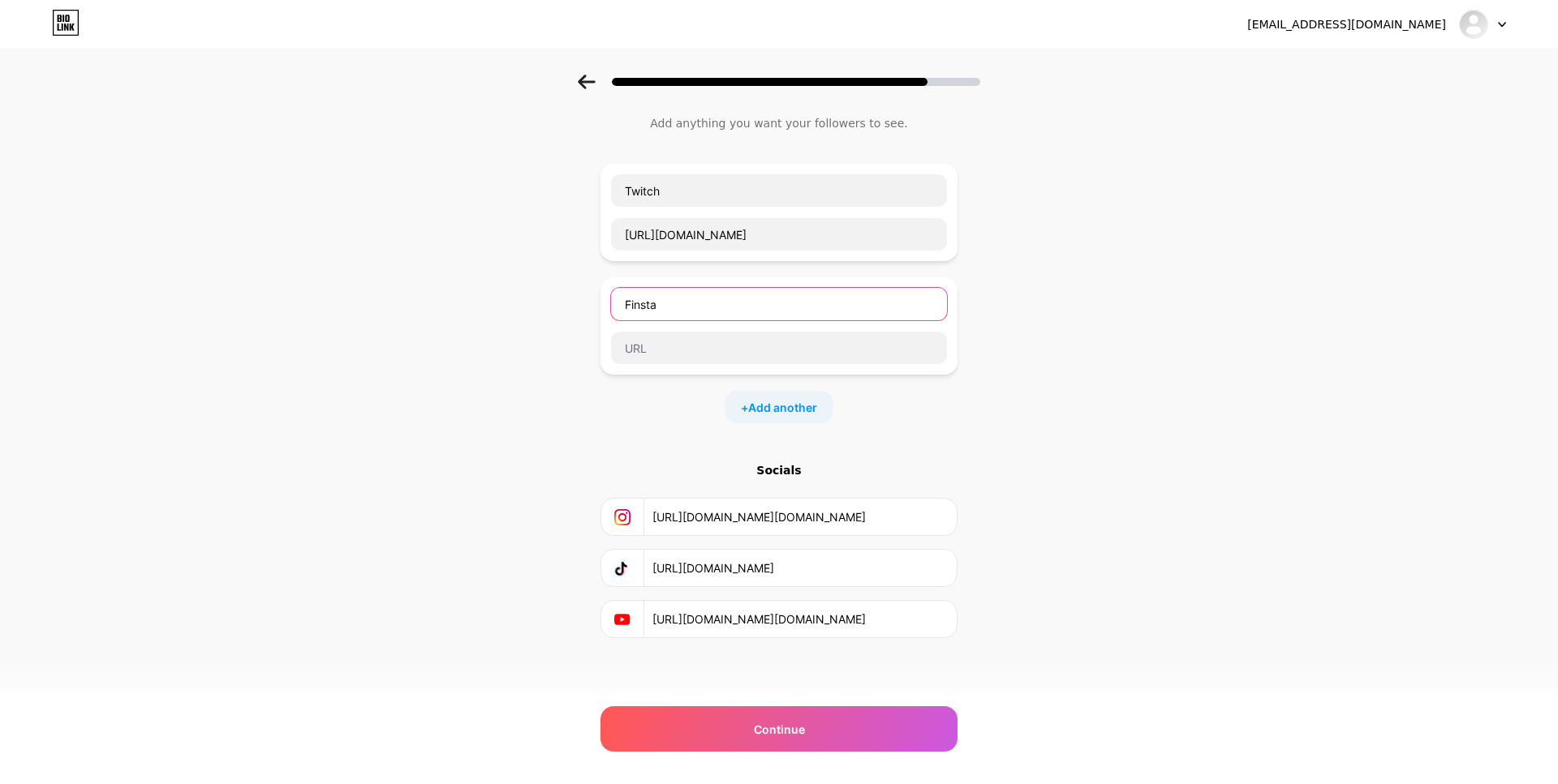
click at [688, 314] on input "Finsta" at bounding box center [779, 304] width 336 height 33
click at [726, 208] on div "Twitch [URL][DOMAIN_NAME]" at bounding box center [779, 212] width 337 height 78
click at [723, 195] on input "Twitch" at bounding box center [779, 190] width 336 height 33
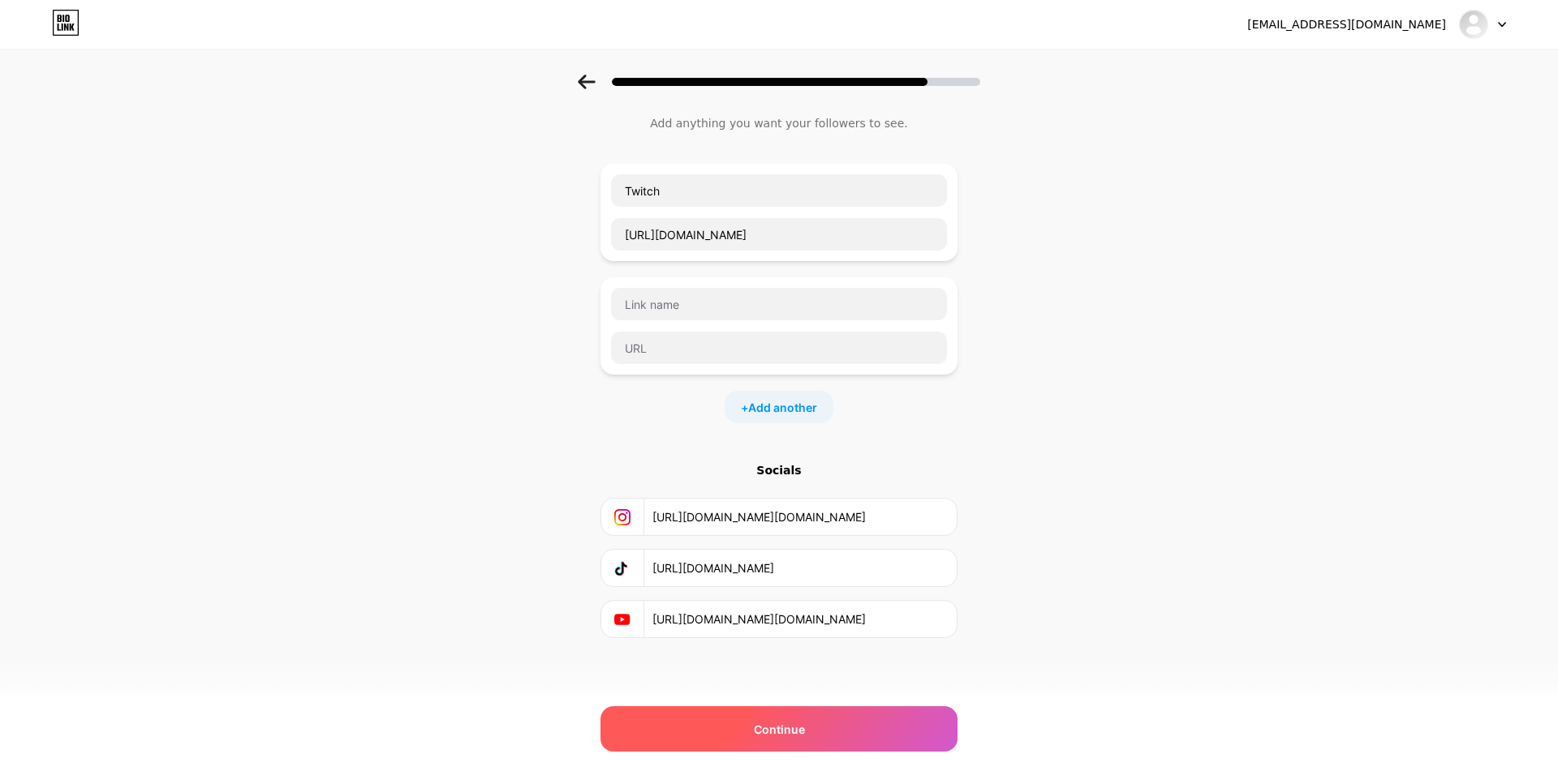
click at [826, 728] on div "Continue" at bounding box center [779, 729] width 357 height 45
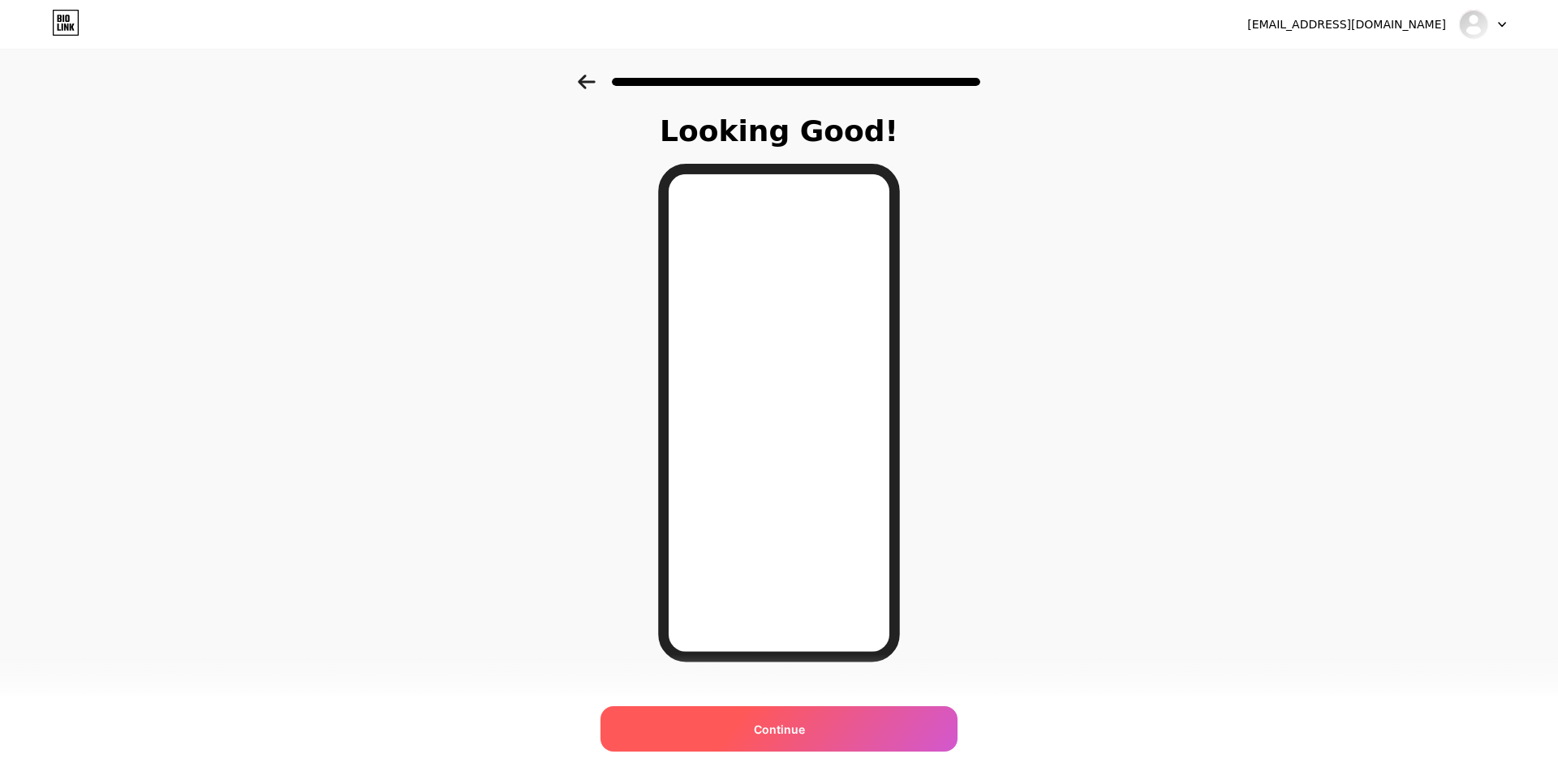
click at [803, 727] on span "Continue" at bounding box center [779, 729] width 51 height 17
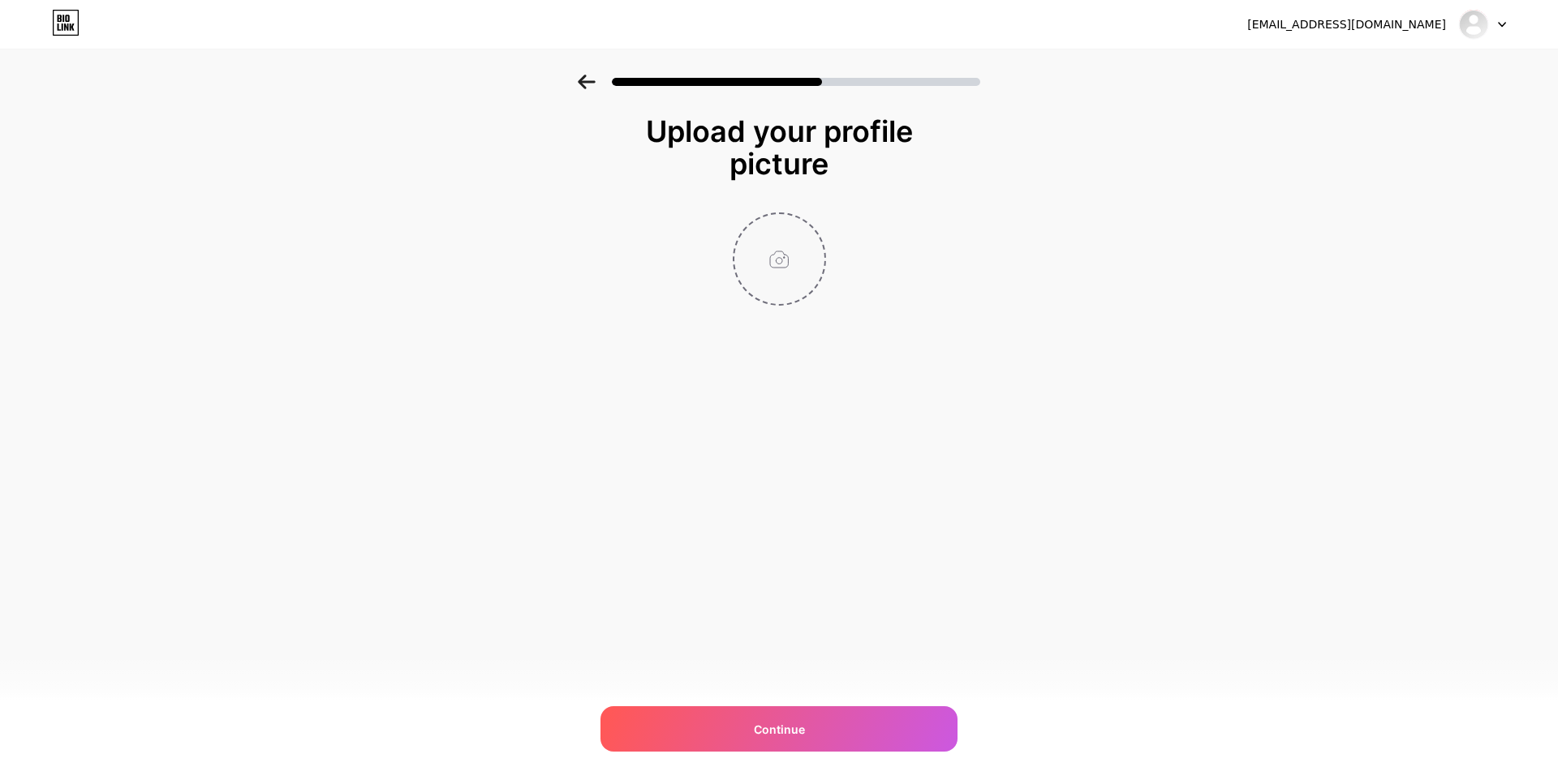
click at [778, 276] on input "file" at bounding box center [779, 258] width 90 height 90
click at [788, 269] on input "file" at bounding box center [779, 258] width 90 height 90
click at [778, 256] on input "file" at bounding box center [779, 258] width 90 height 90
click at [802, 275] on input "file" at bounding box center [779, 258] width 90 height 90
type input "C:\fakepath\WhatsApp Image [DATE] 19.44.03.jpeg"
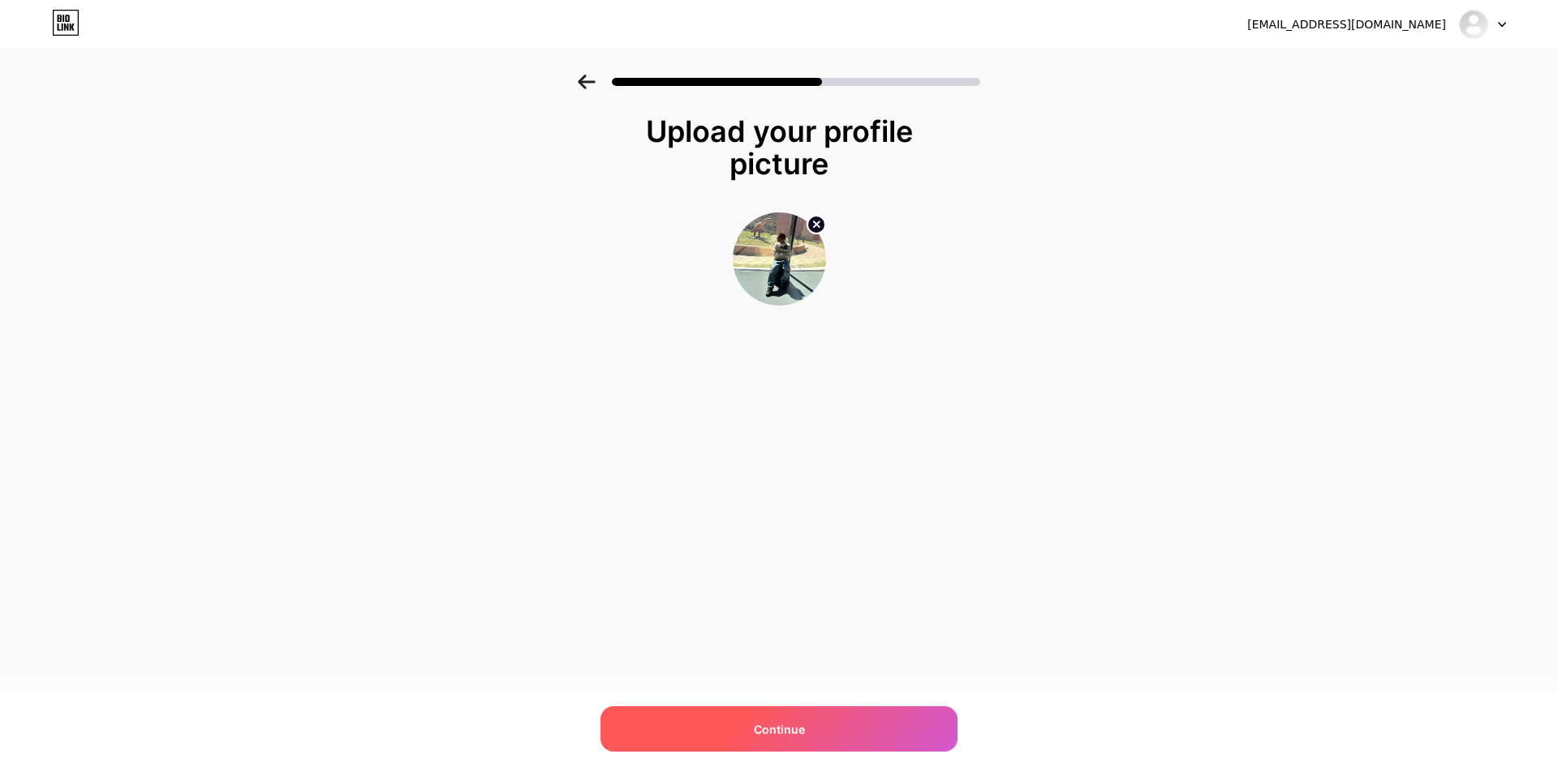
click at [835, 734] on div "Continue" at bounding box center [779, 729] width 357 height 45
click at [835, 734] on div at bounding box center [779, 729] width 357 height 45
click at [835, 734] on div "Continue" at bounding box center [779, 729] width 357 height 45
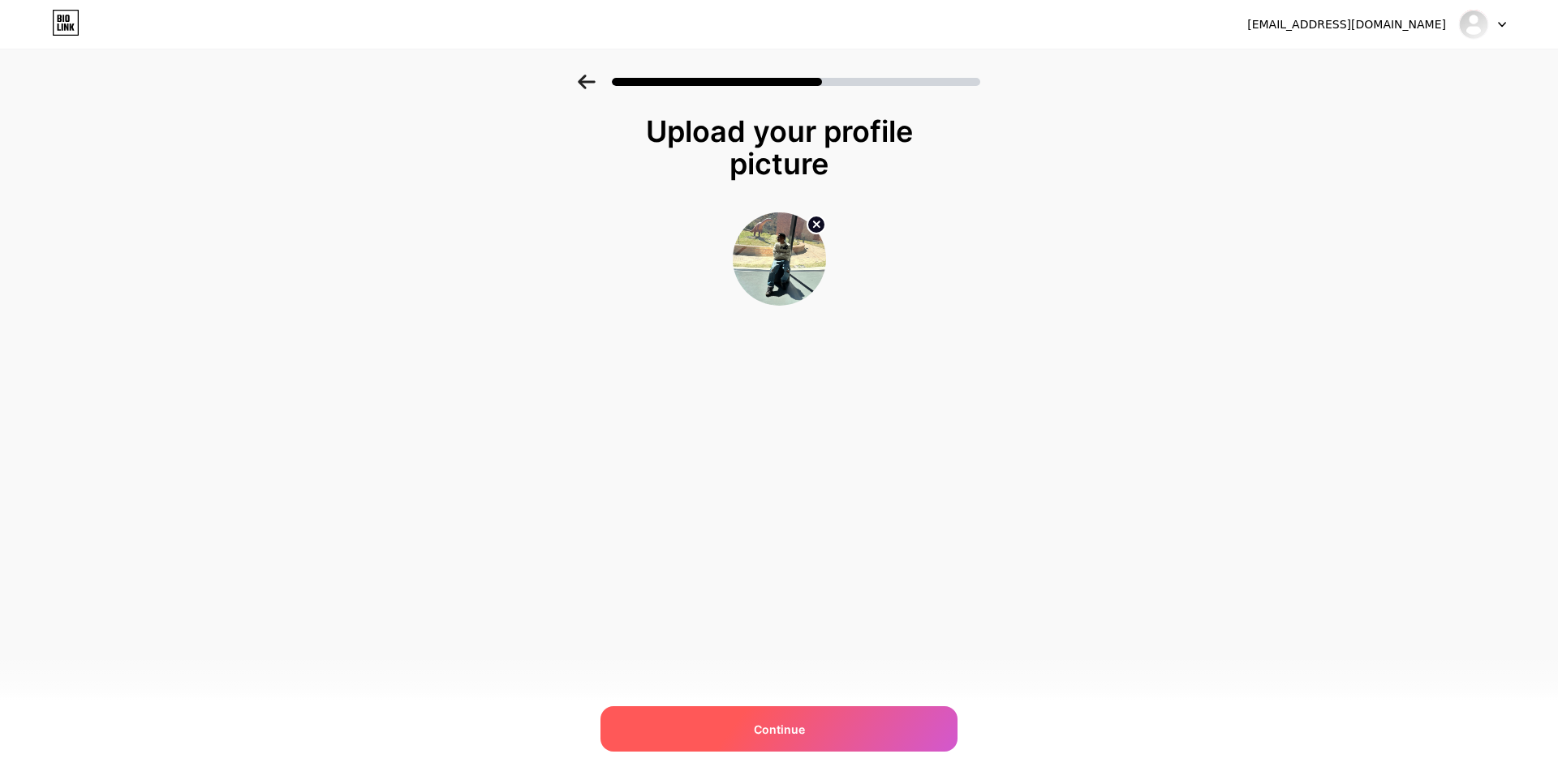
click at [835, 734] on div "Continue" at bounding box center [779, 729] width 357 height 45
click at [835, 734] on div at bounding box center [779, 729] width 357 height 45
click at [987, 255] on div "Upload your profile picture Continue" at bounding box center [779, 231] width 1558 height 312
click at [784, 282] on img at bounding box center [779, 258] width 93 height 93
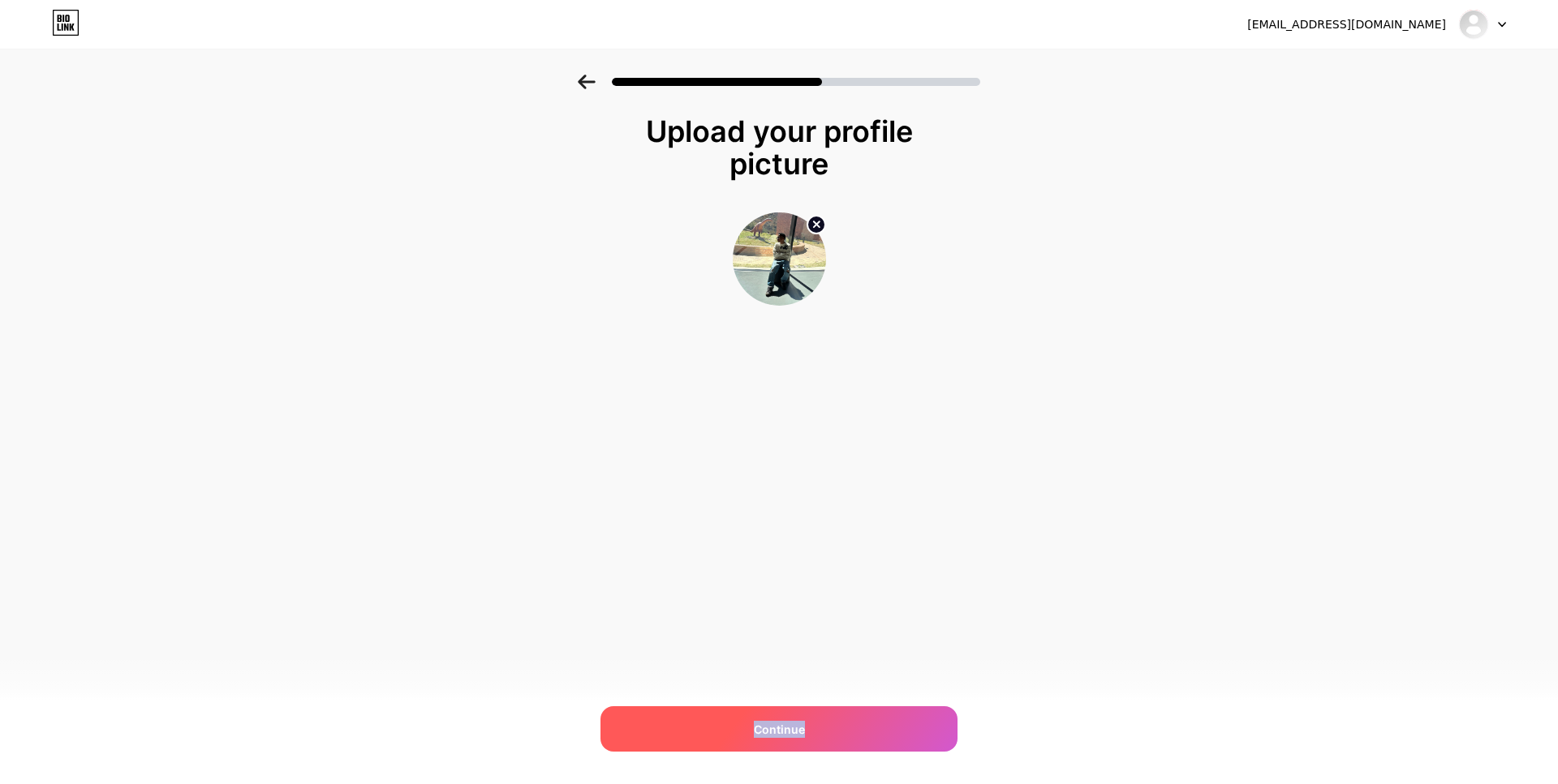
click at [675, 720] on div "Continue" at bounding box center [779, 729] width 357 height 45
click at [704, 727] on div "Continue" at bounding box center [779, 729] width 357 height 45
click at [588, 78] on icon at bounding box center [586, 81] width 18 height 14
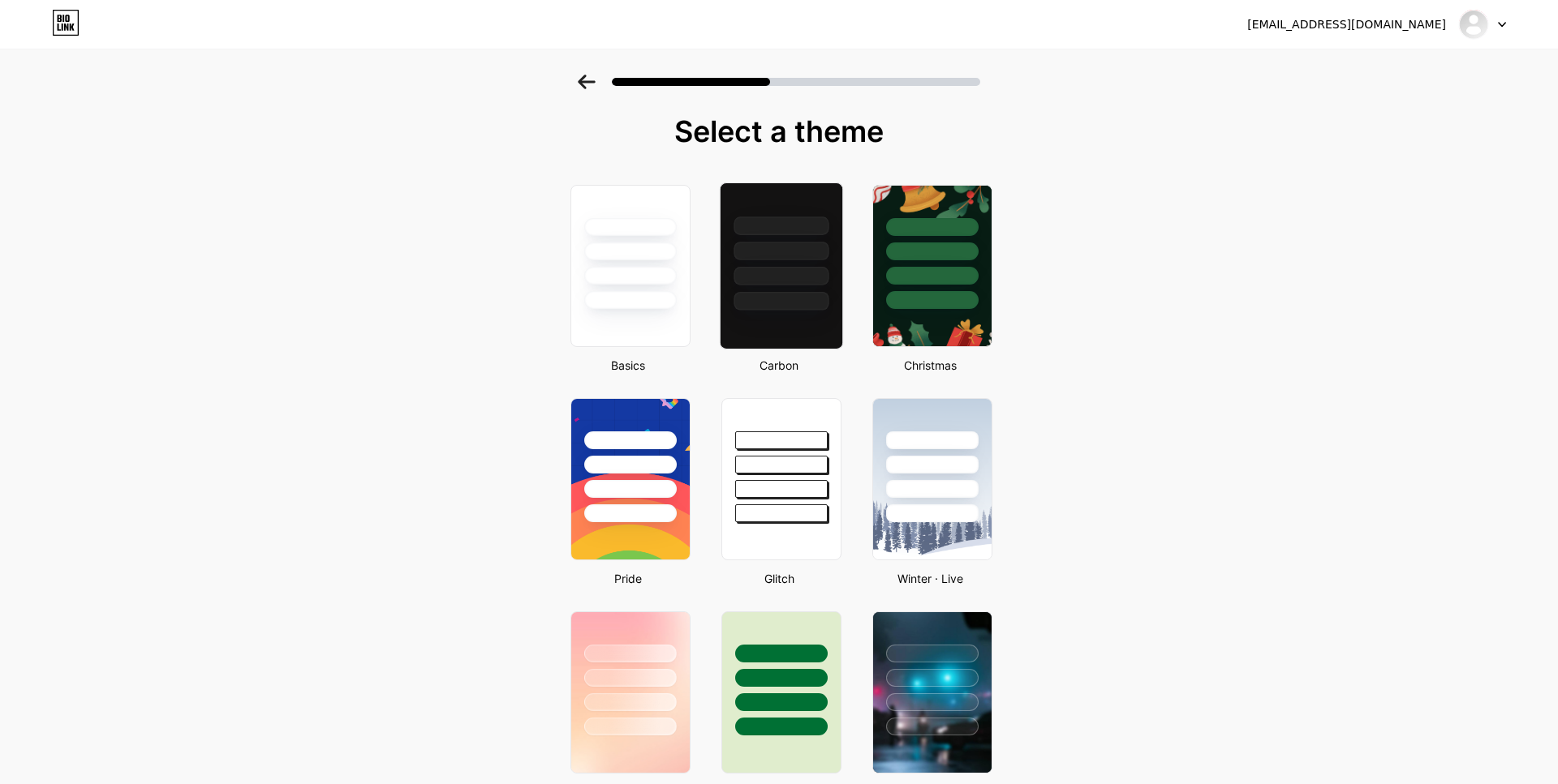
click at [761, 244] on div at bounding box center [780, 251] width 95 height 18
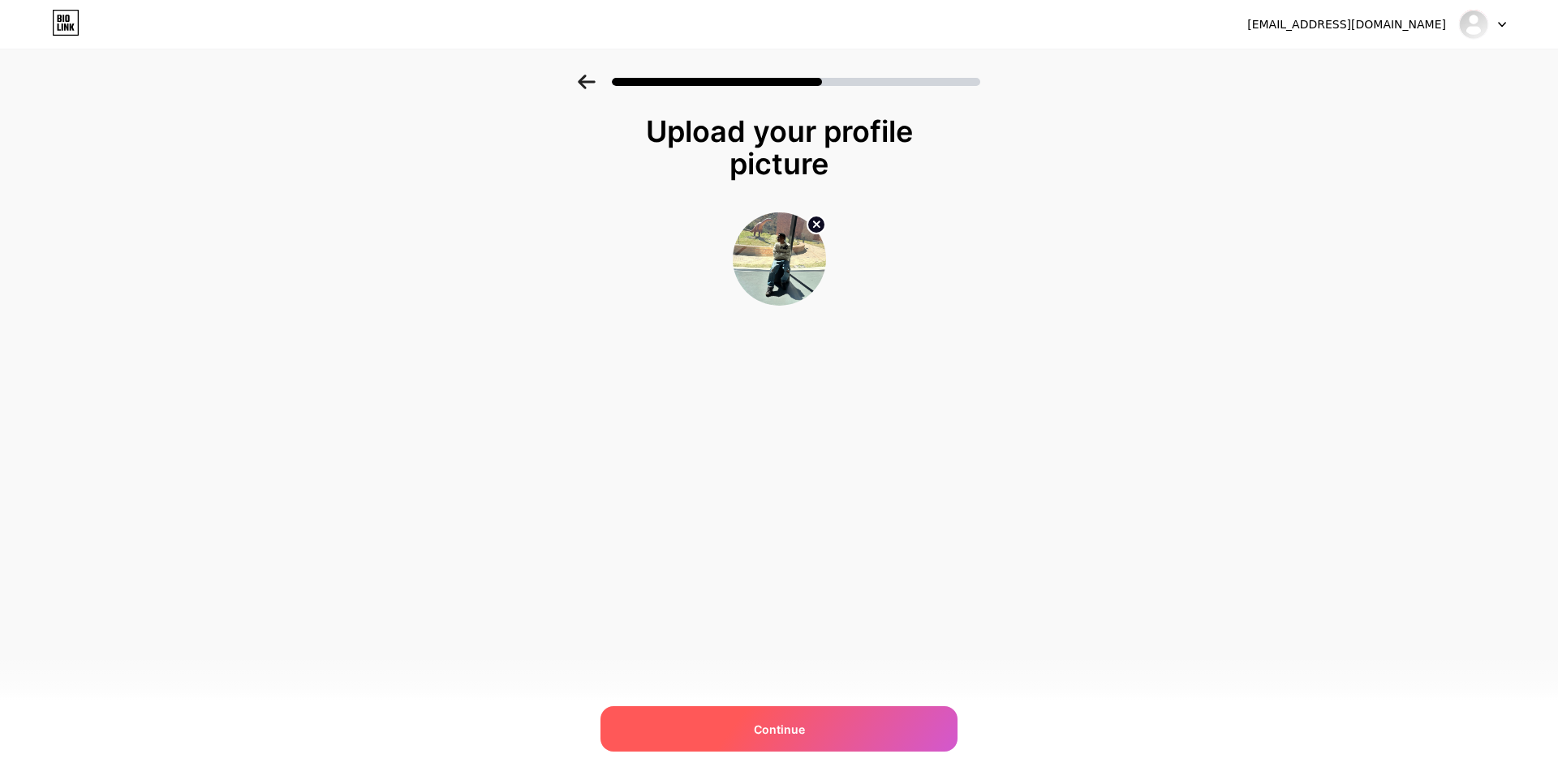
click at [818, 728] on div "Continue" at bounding box center [779, 729] width 357 height 45
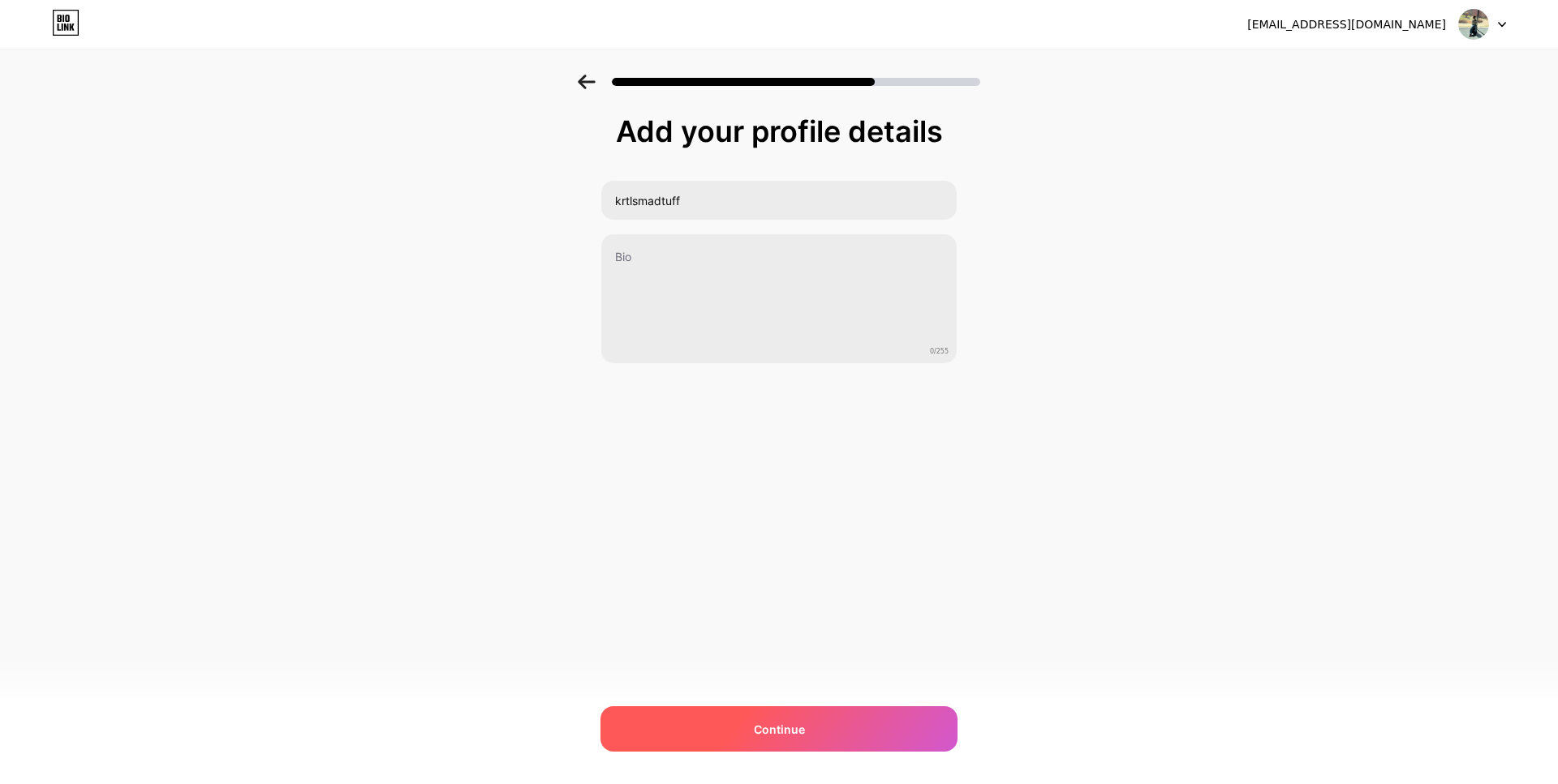
click at [788, 715] on div "Continue" at bounding box center [779, 729] width 357 height 45
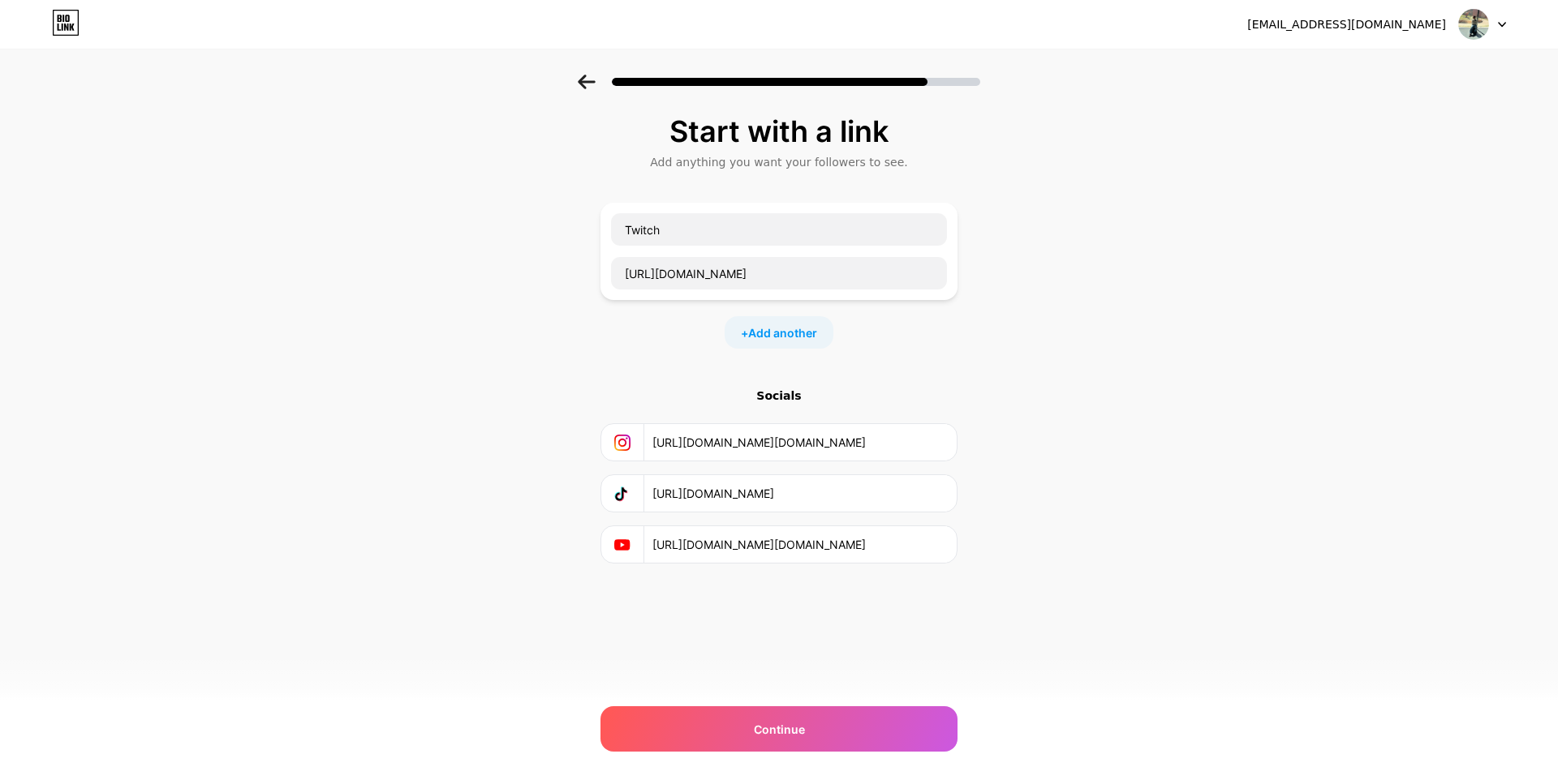
click at [788, 715] on div "Continue" at bounding box center [779, 729] width 357 height 45
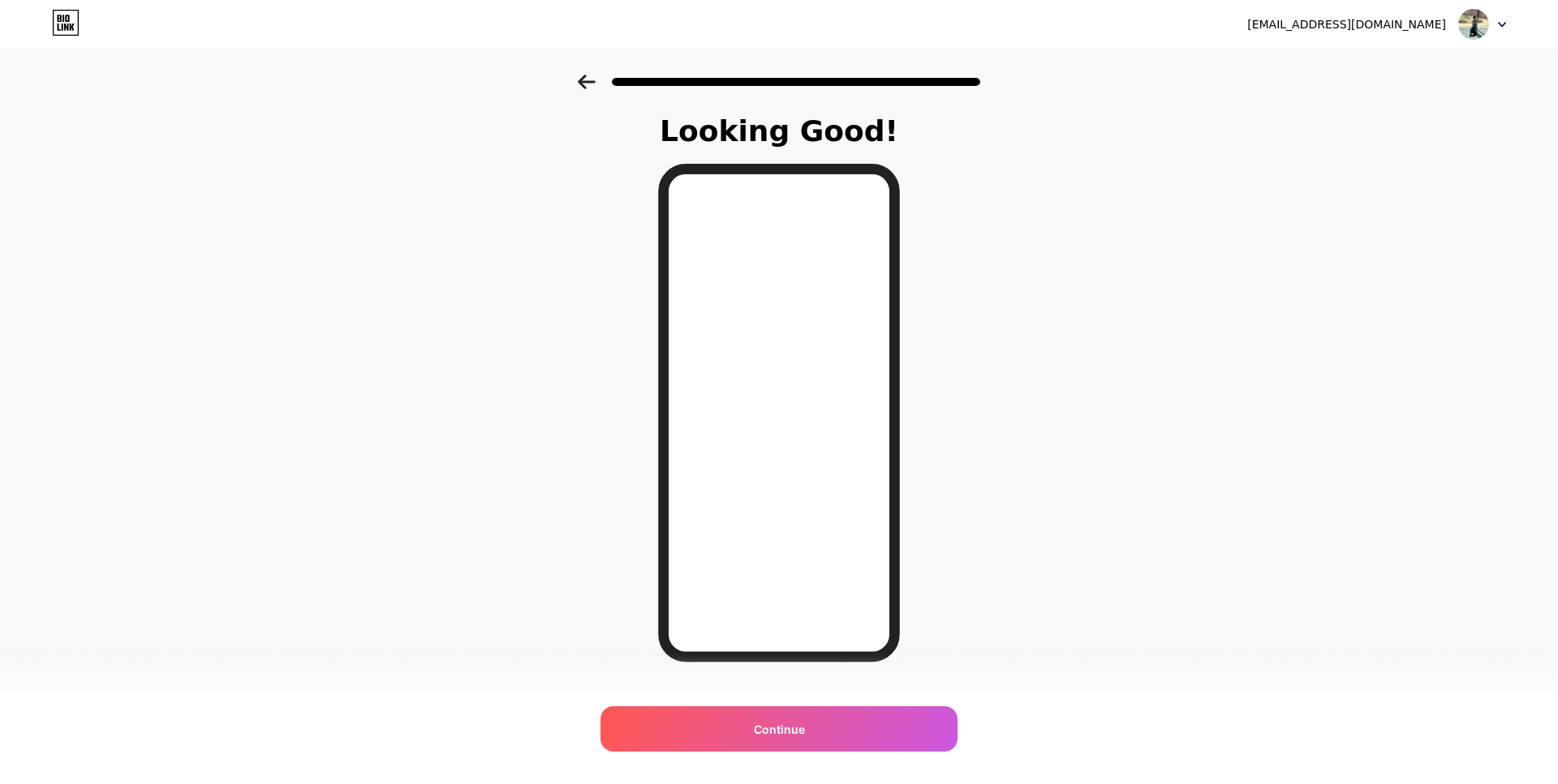
click at [800, 744] on div "Continue" at bounding box center [779, 729] width 357 height 45
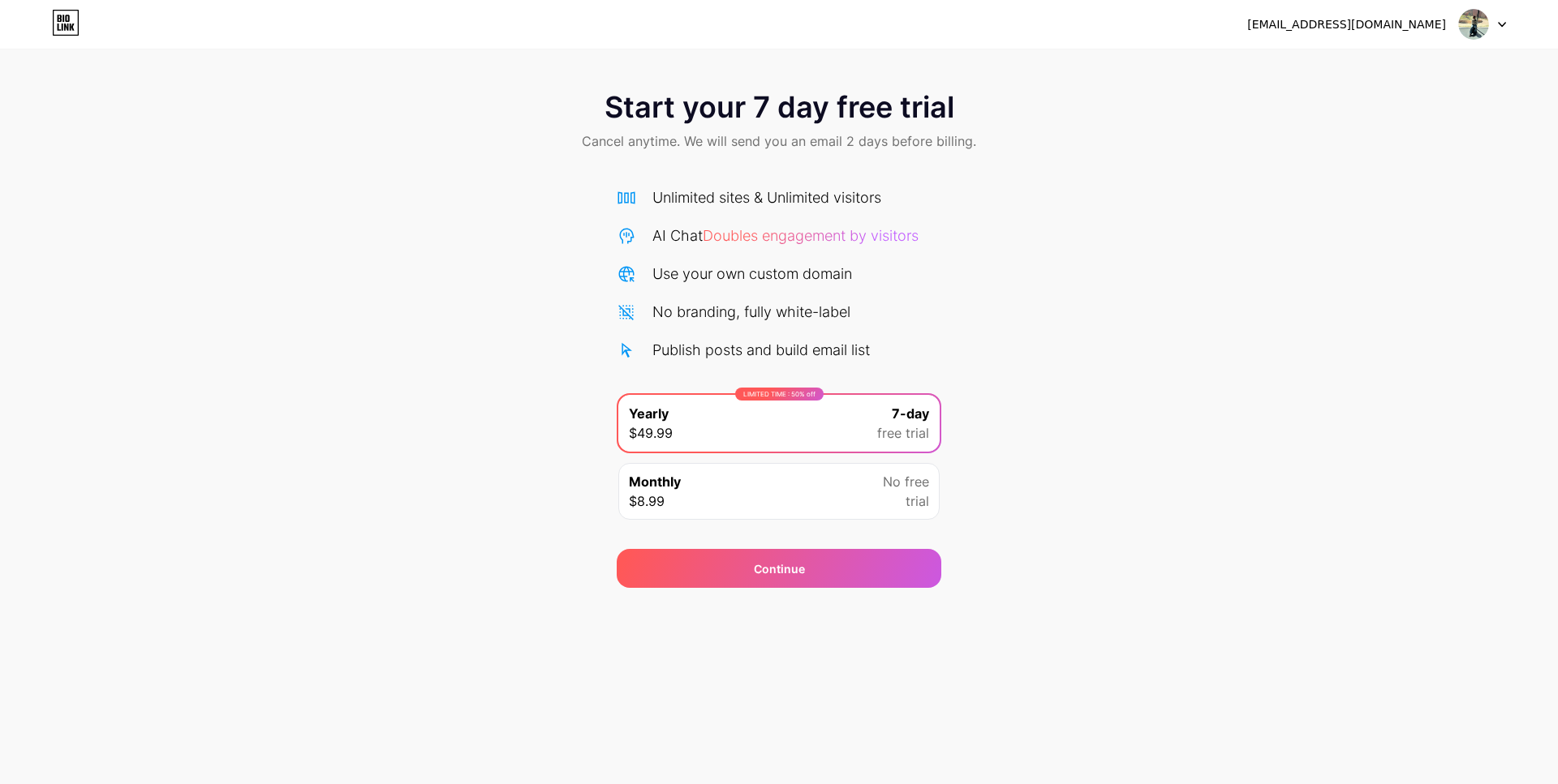
click at [803, 487] on div "Monthly $8.99 No free trial" at bounding box center [779, 491] width 321 height 57
click at [839, 424] on div "LIMITED TIME : 50% off Yearly $49.99 7-day free trial" at bounding box center [779, 423] width 321 height 57
click at [828, 564] on div "Continue" at bounding box center [779, 569] width 325 height 39
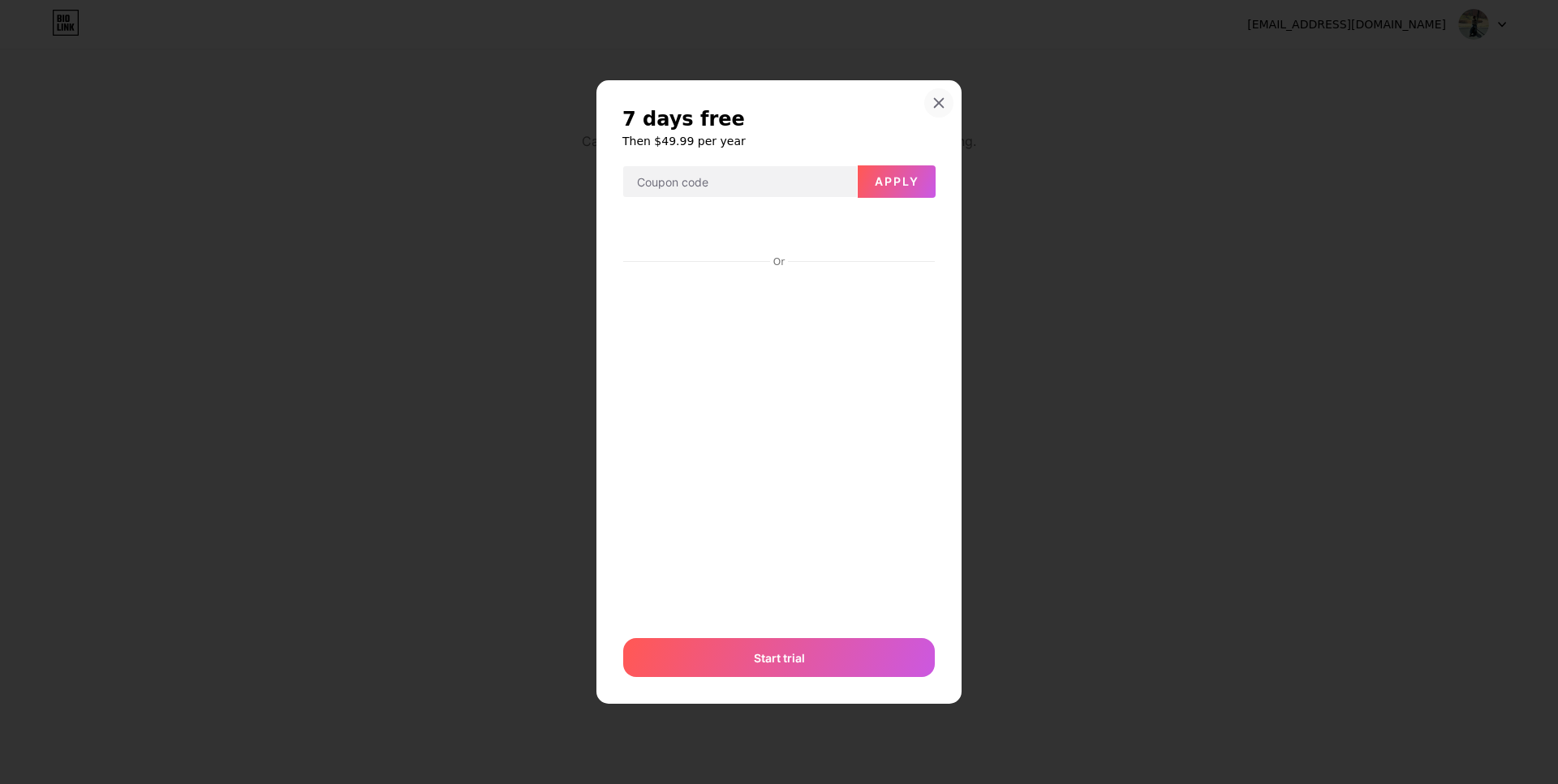
click at [946, 94] on div at bounding box center [939, 102] width 29 height 29
